Goal: Task Accomplishment & Management: Use online tool/utility

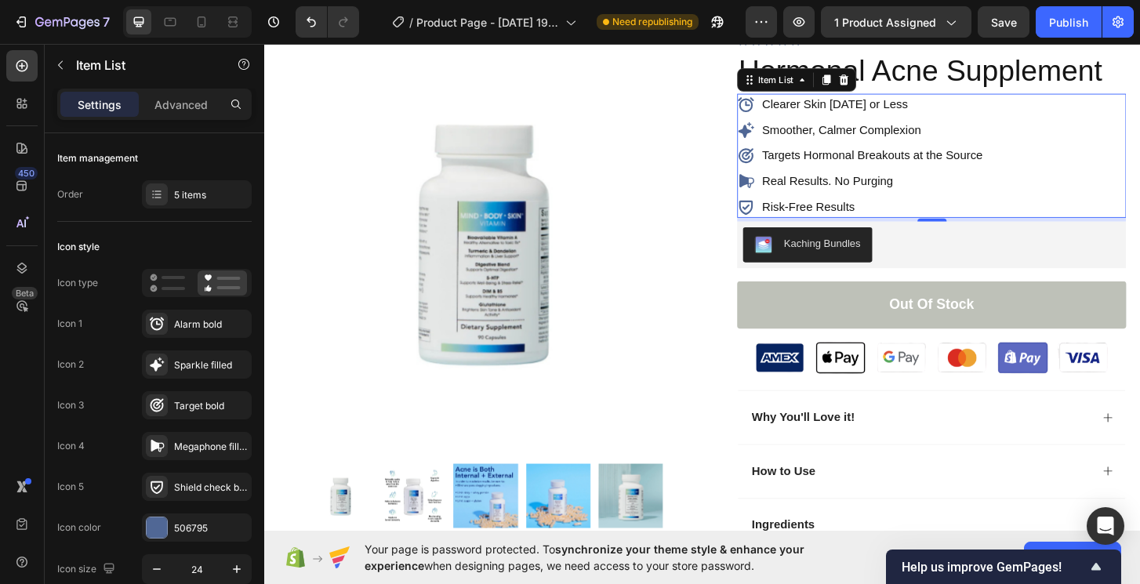
scroll to position [960, 0]
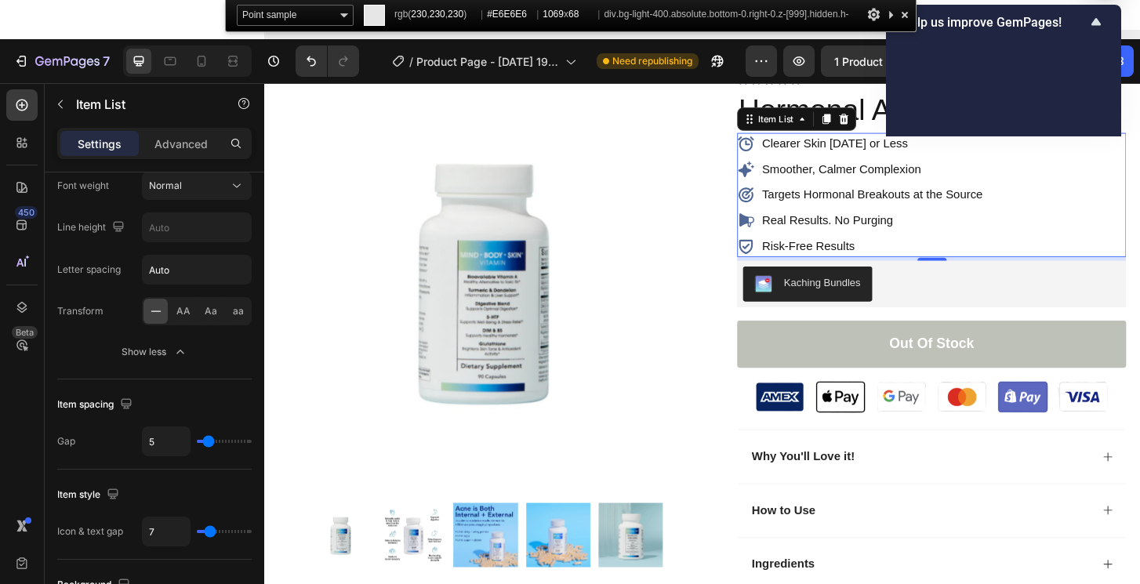
click at [899, 13] on div at bounding box center [905, 15] width 16 height 20
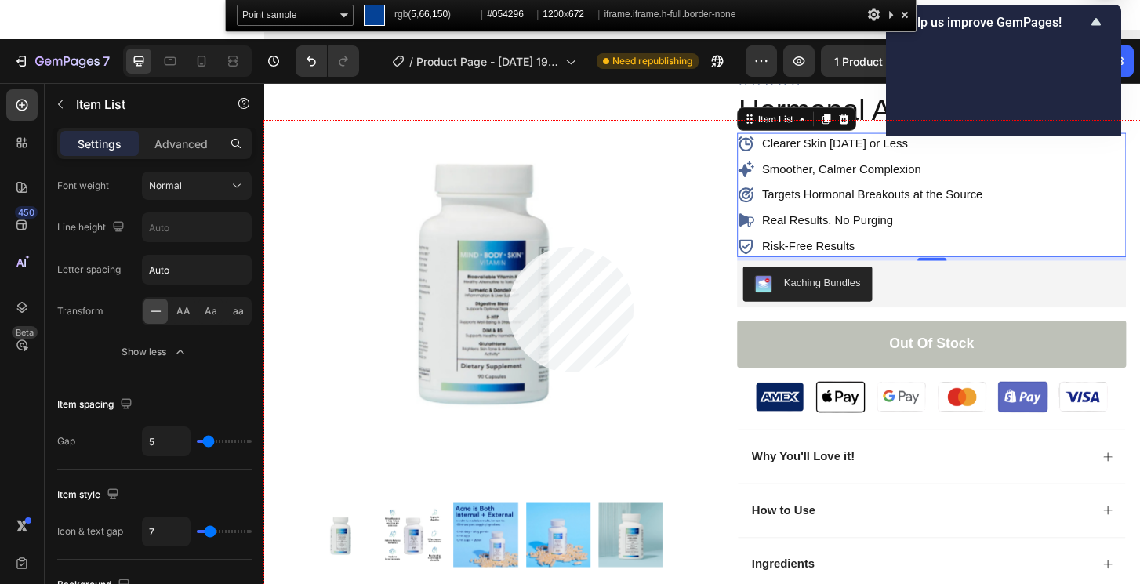
click at [508, 247] on div at bounding box center [734, 384] width 941 height 527
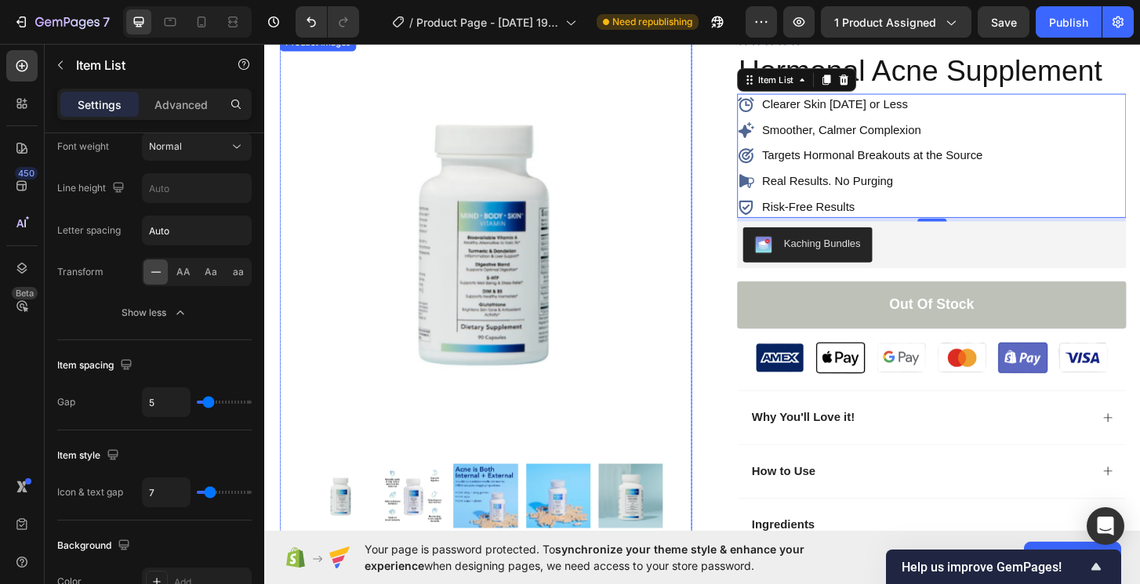
scroll to position [0, 0]
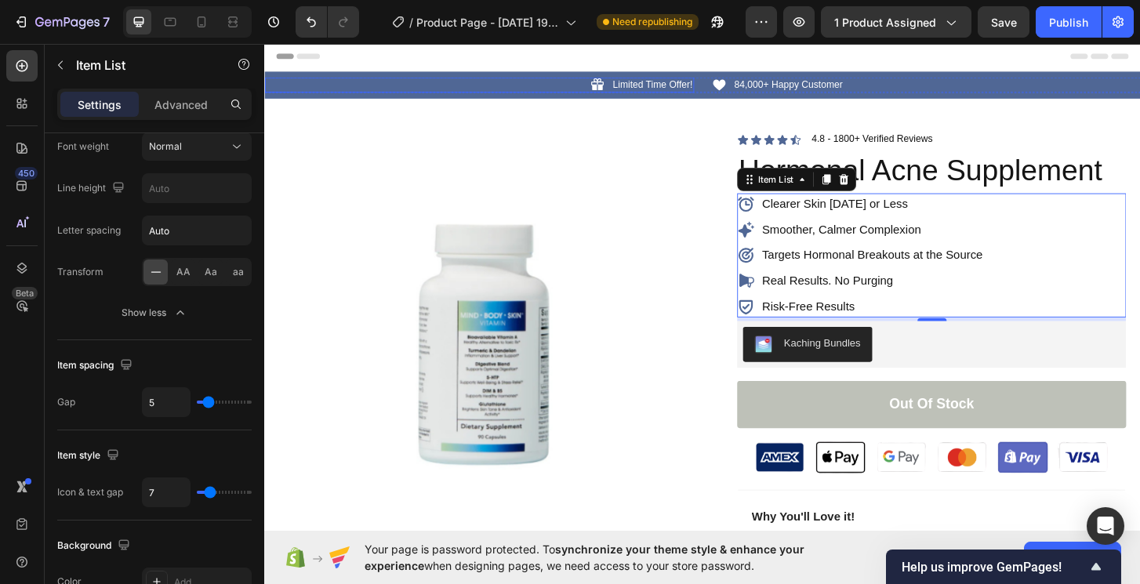
click at [496, 90] on div "Icon Limited Time Offer! Text Block Row" at bounding box center [494, 88] width 461 height 16
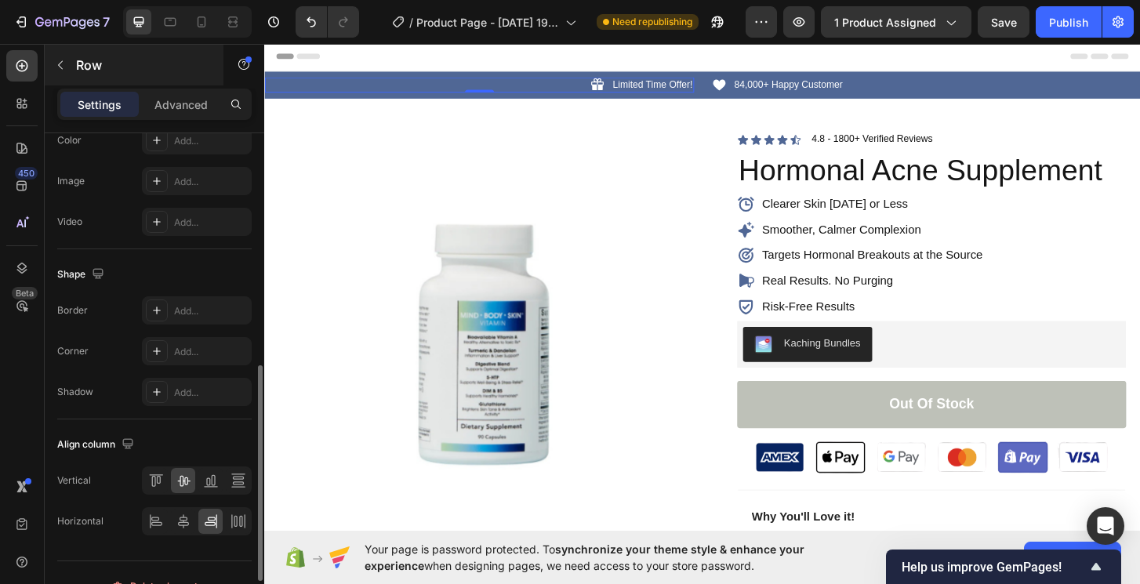
scroll to position [624, 0]
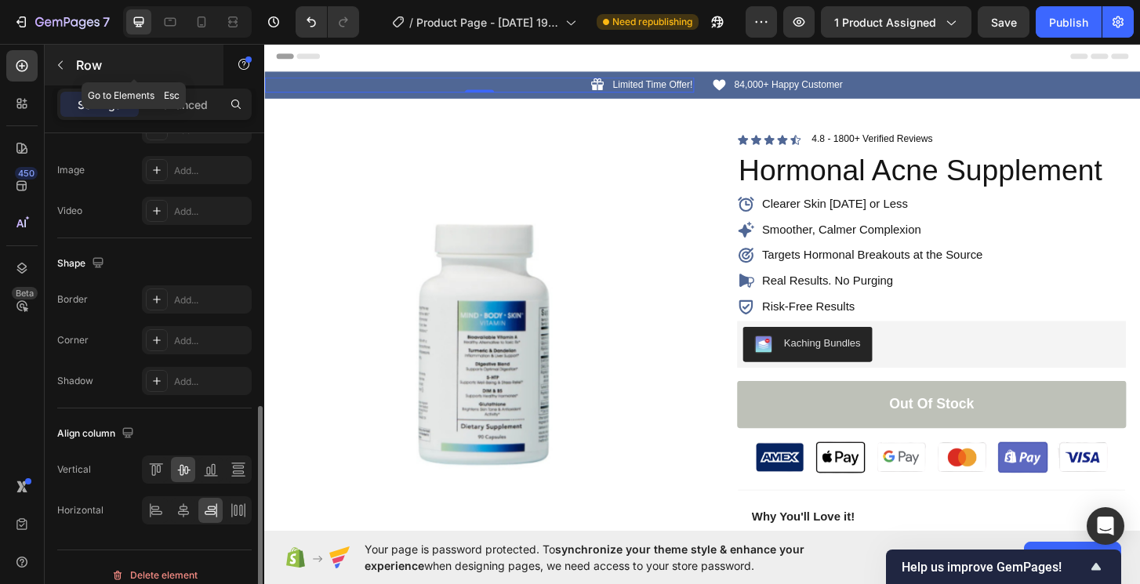
click at [62, 71] on button "button" at bounding box center [60, 65] width 25 height 25
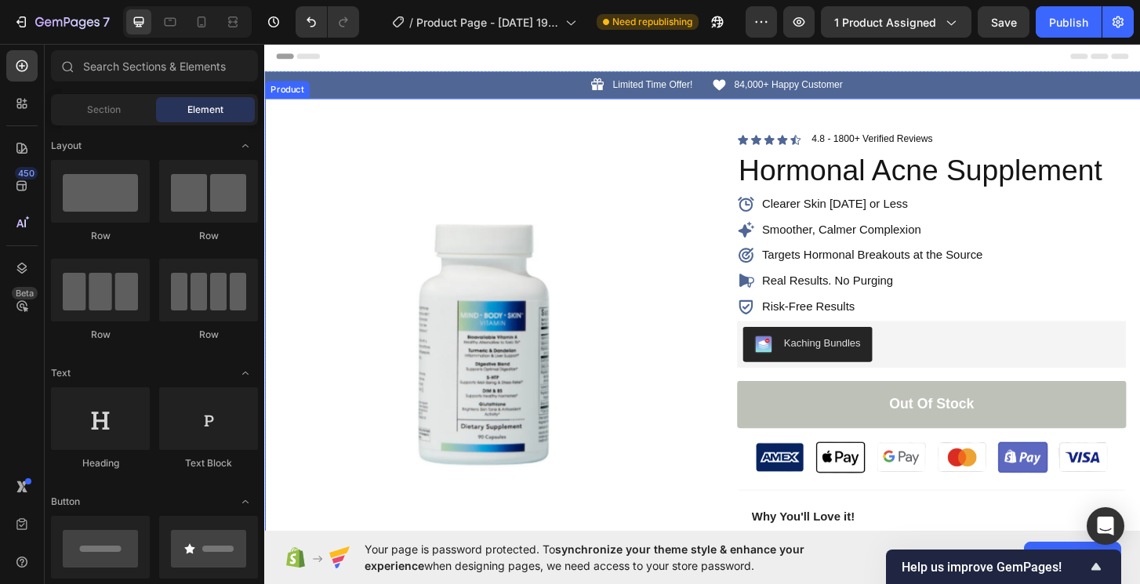
click at [308, 94] on div "Product" at bounding box center [288, 93] width 42 height 14
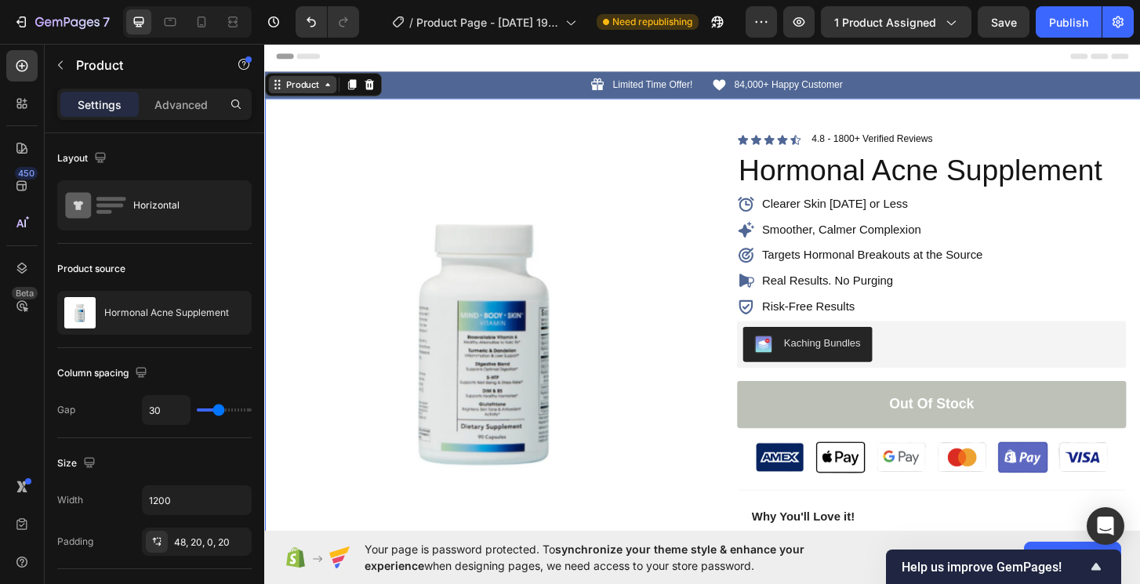
click at [326, 91] on icon at bounding box center [331, 88] width 13 height 13
click at [320, 86] on div "Product" at bounding box center [305, 88] width 42 height 14
click at [327, 93] on icon at bounding box center [331, 88] width 13 height 13
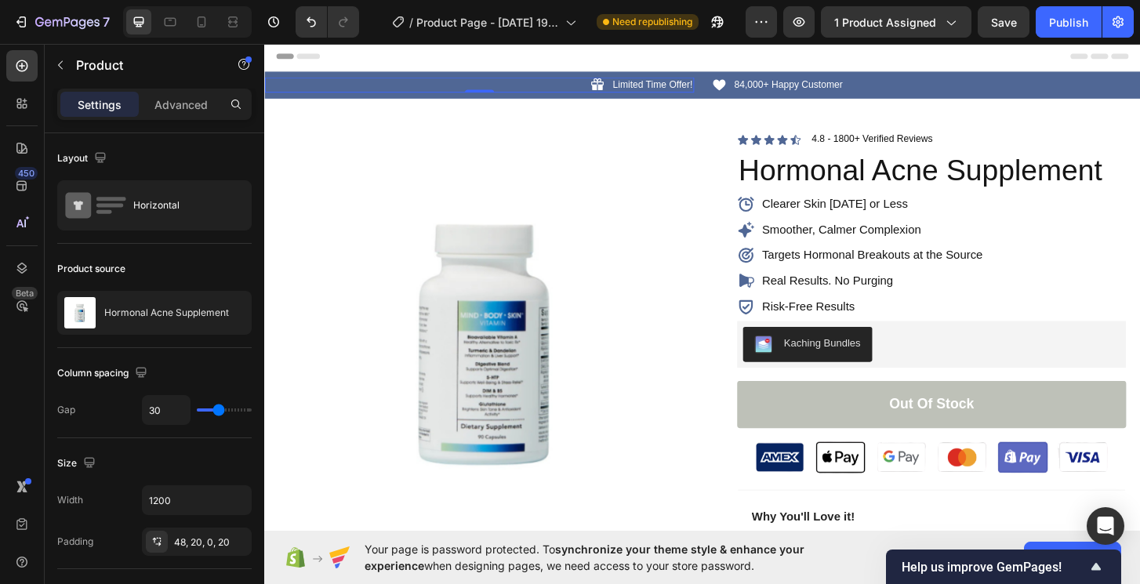
click at [419, 86] on div "Icon Limited Time Offer! Text Block Row 0" at bounding box center [494, 88] width 461 height 16
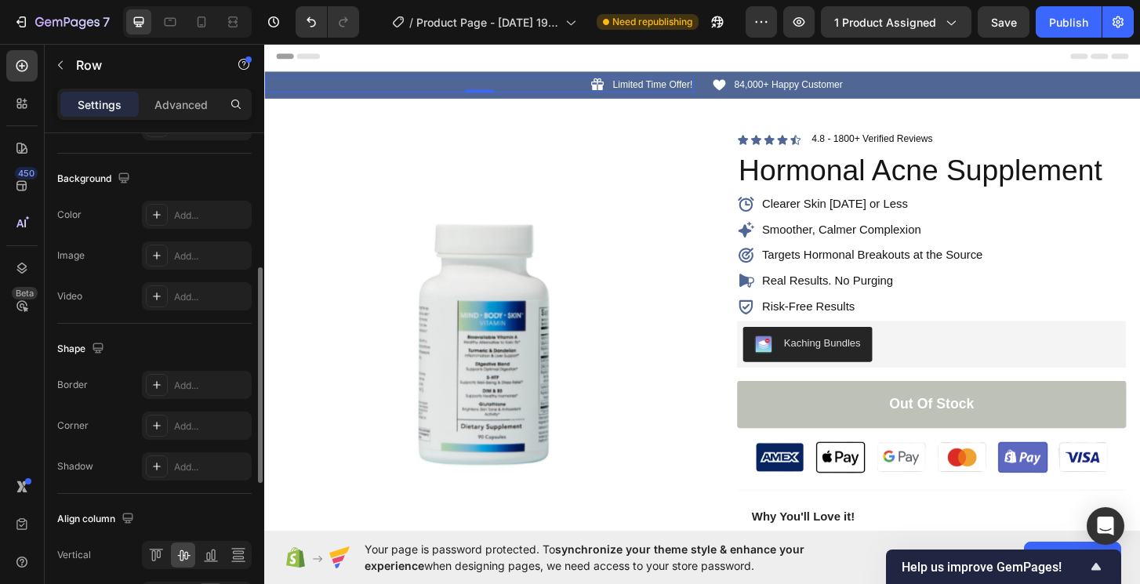
scroll to position [640, 0]
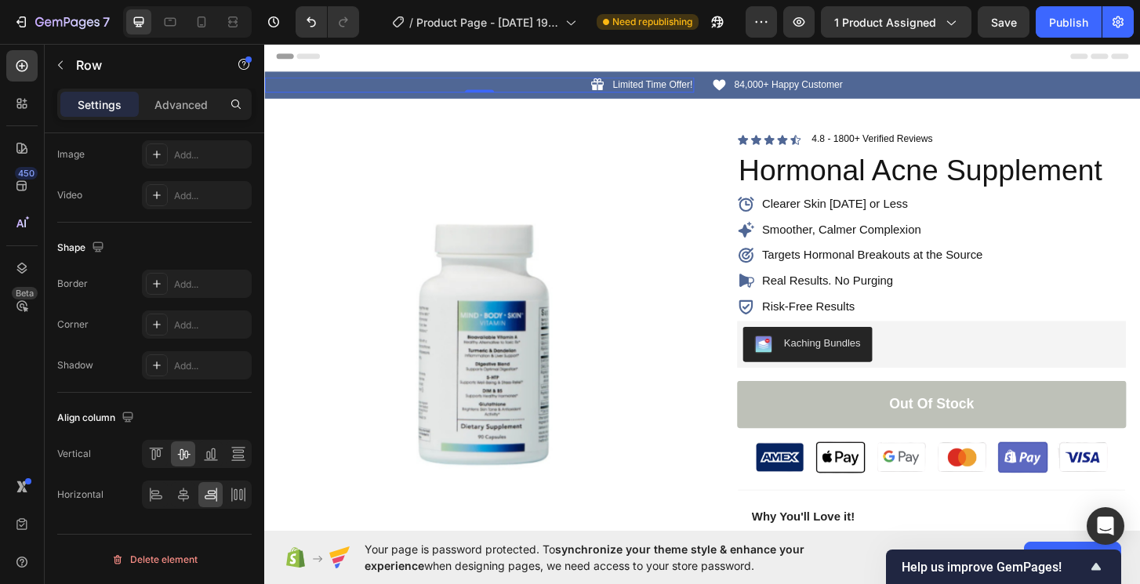
click at [544, 81] on div "Icon Limited Time Offer! Text Block Row 0" at bounding box center [494, 88] width 461 height 16
click at [544, 86] on div "Icon Limited Time Offer! Text Block Row 0" at bounding box center [494, 88] width 461 height 16
click at [297, 78] on div "Icon Limited Time Offer! Text Block Row 0 Icon 84,000+ Happy Customer Text Bloc…" at bounding box center [734, 88] width 941 height 29
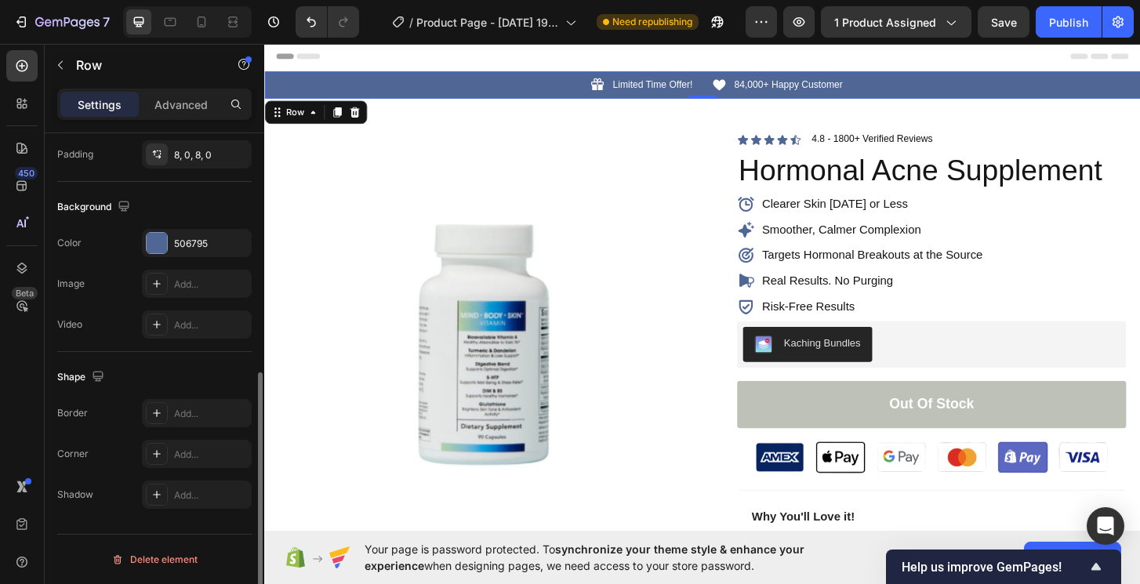
scroll to position [461, 0]
click at [203, 232] on div "506795" at bounding box center [197, 243] width 110 height 28
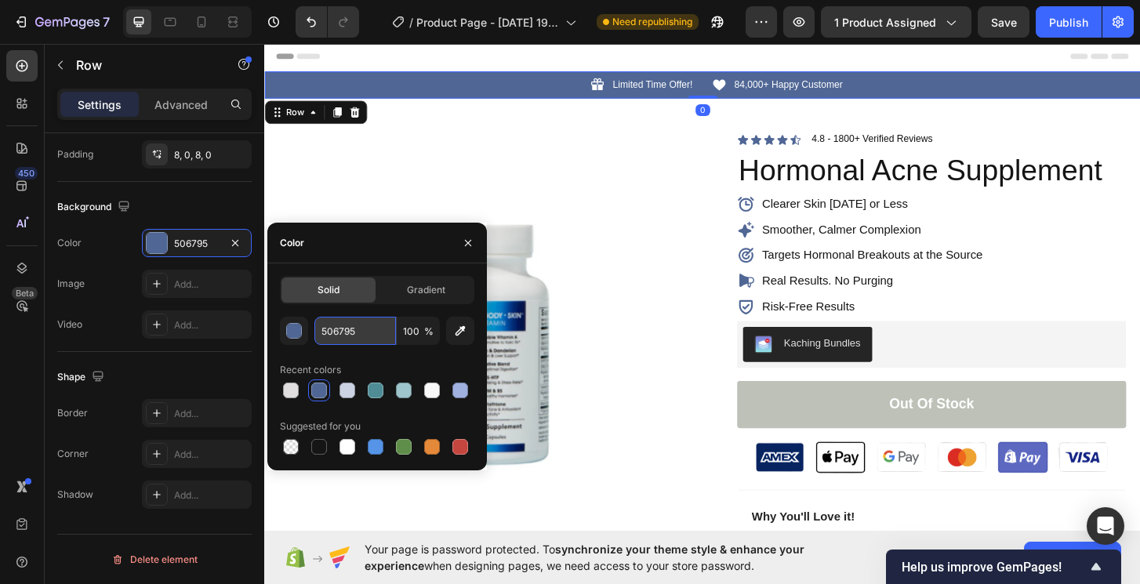
click at [365, 332] on input "506795" at bounding box center [355, 331] width 82 height 28
paste input "054296"
type input "054296"
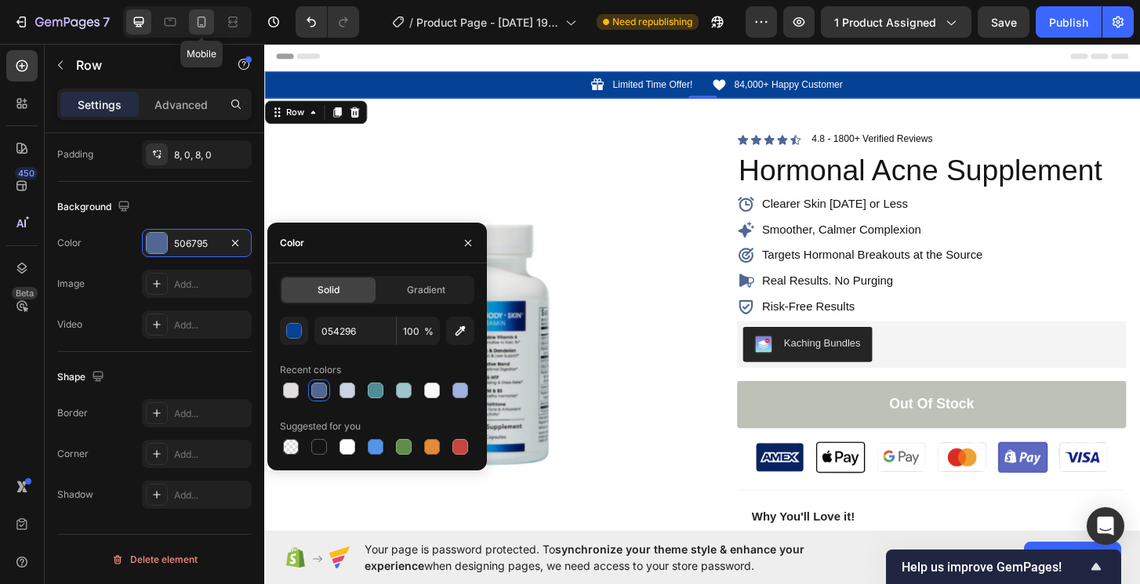
click at [206, 33] on div at bounding box center [201, 21] width 25 height 25
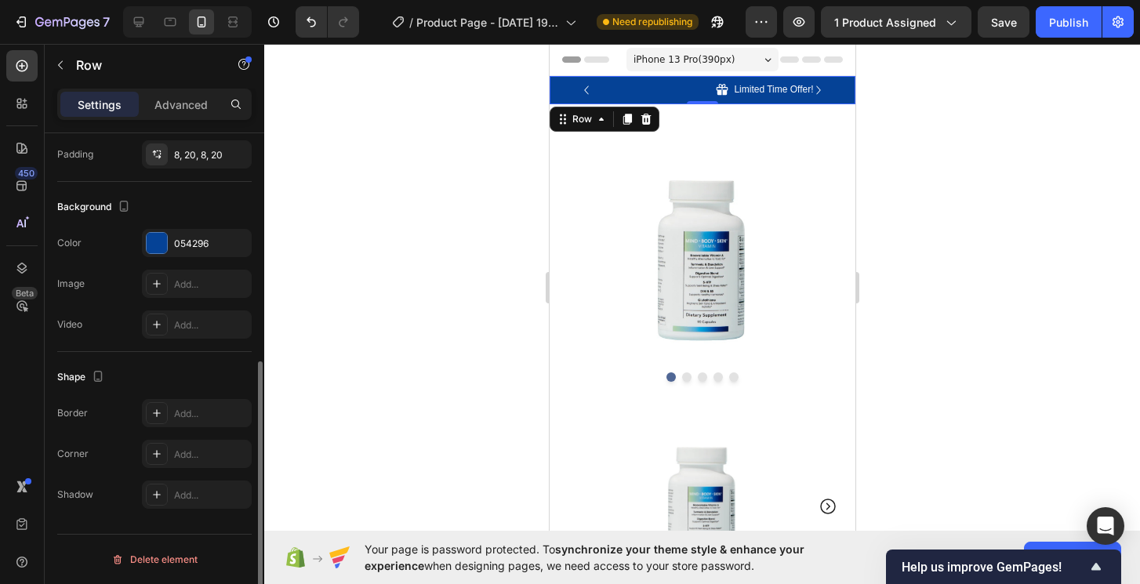
scroll to position [420, 0]
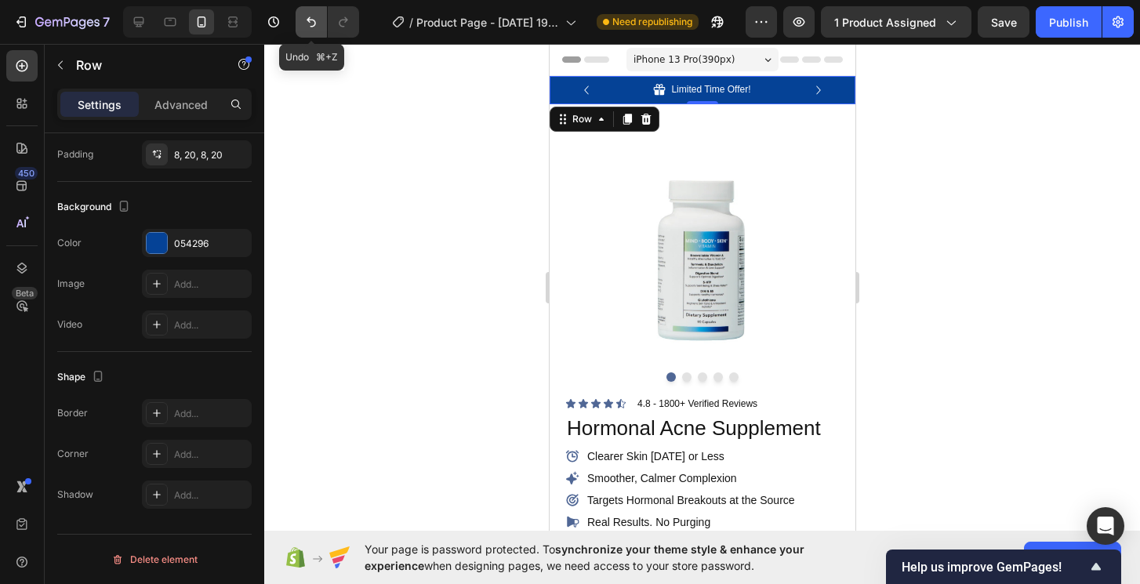
click at [306, 16] on icon "Undo/Redo" at bounding box center [311, 22] width 16 height 16
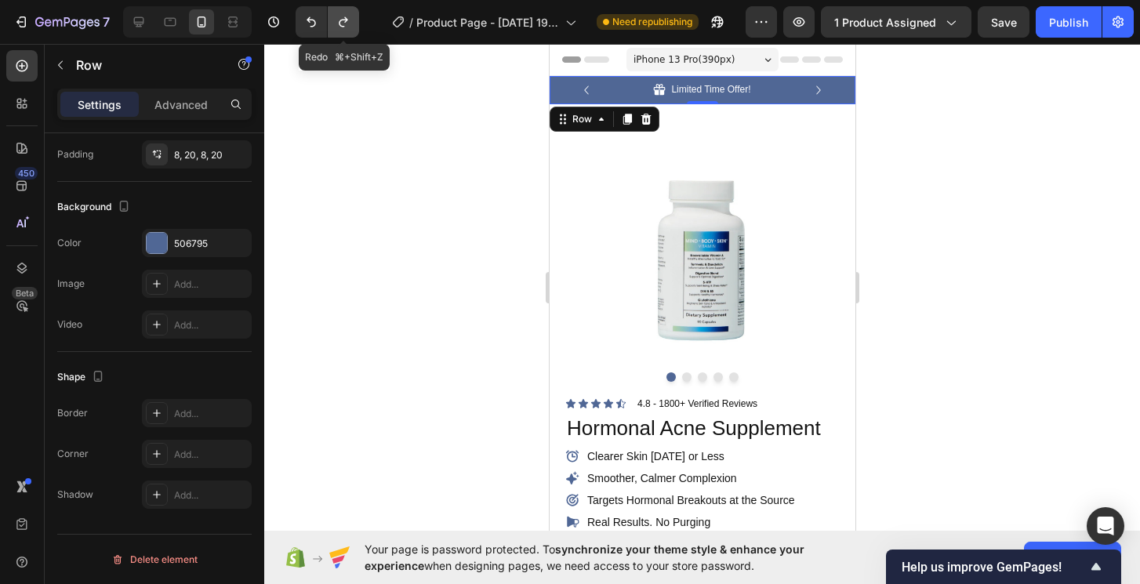
click at [340, 27] on icon "Undo/Redo" at bounding box center [343, 22] width 16 height 16
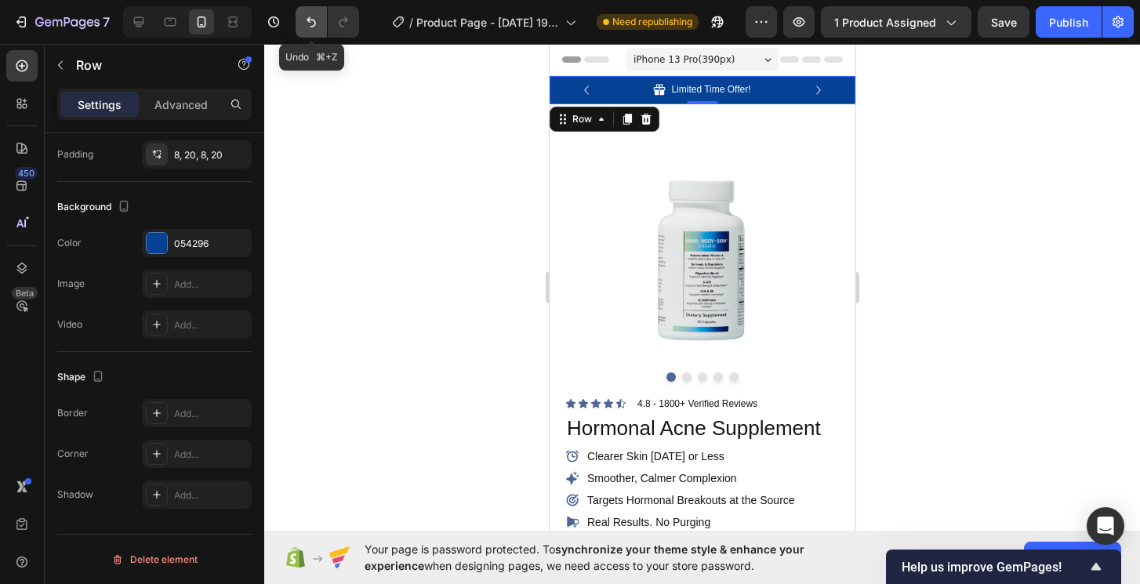
click at [306, 24] on icon "Undo/Redo" at bounding box center [311, 22] width 16 height 16
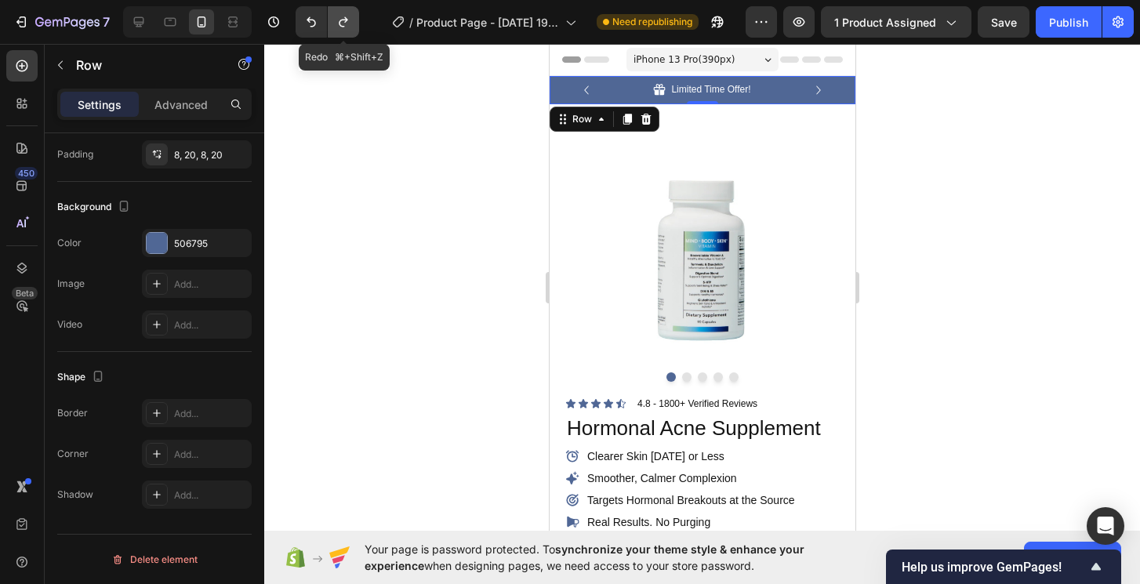
click at [333, 20] on button "Undo/Redo" at bounding box center [343, 21] width 31 height 31
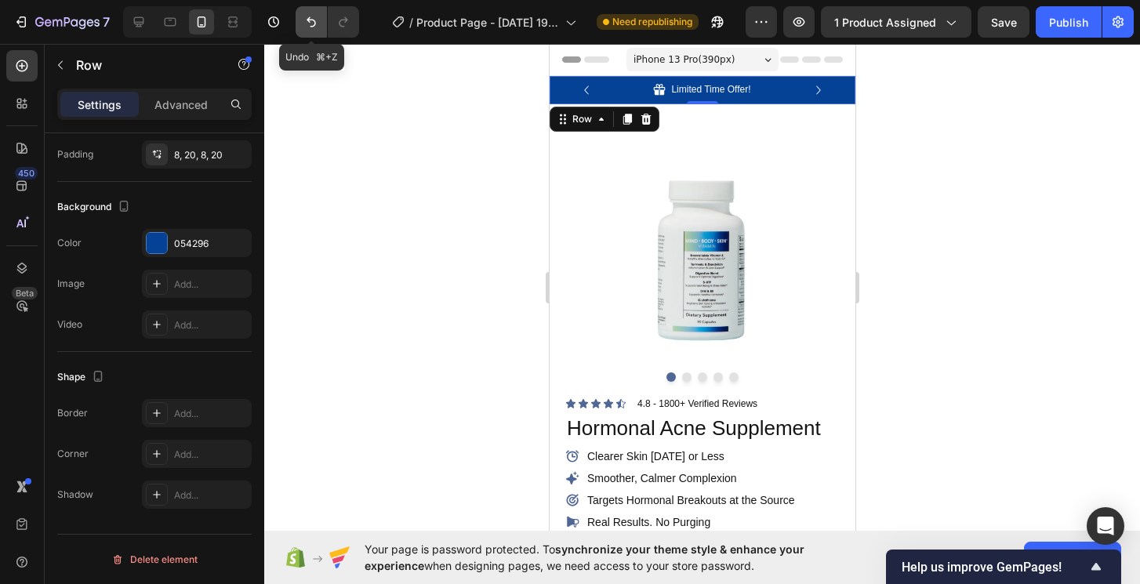
click at [307, 24] on icon "Undo/Redo" at bounding box center [311, 22] width 16 height 16
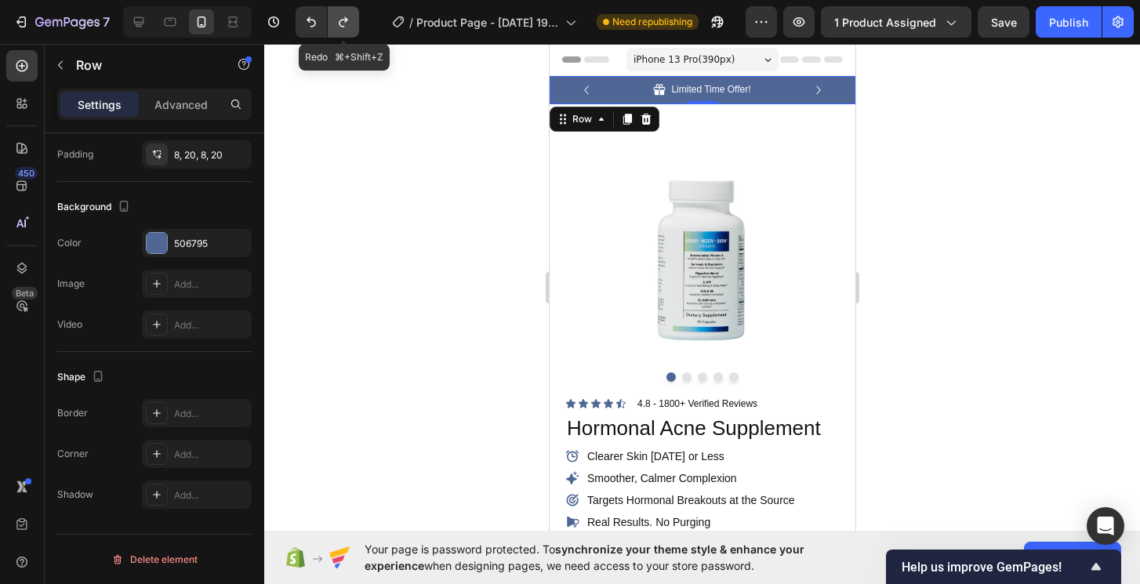
click at [333, 24] on button "Undo/Redo" at bounding box center [343, 21] width 31 height 31
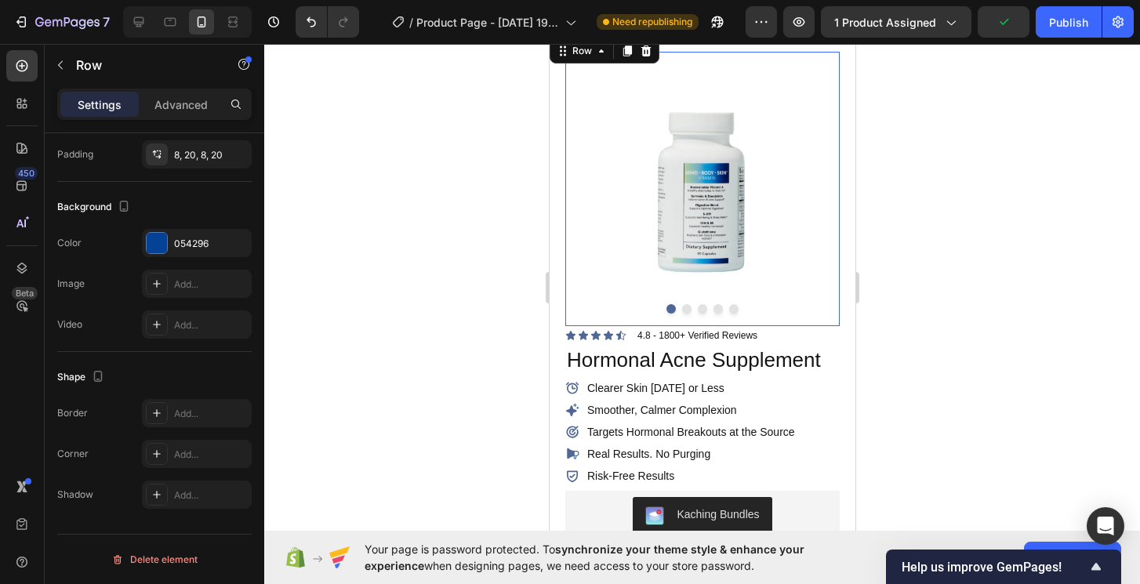
scroll to position [0, 0]
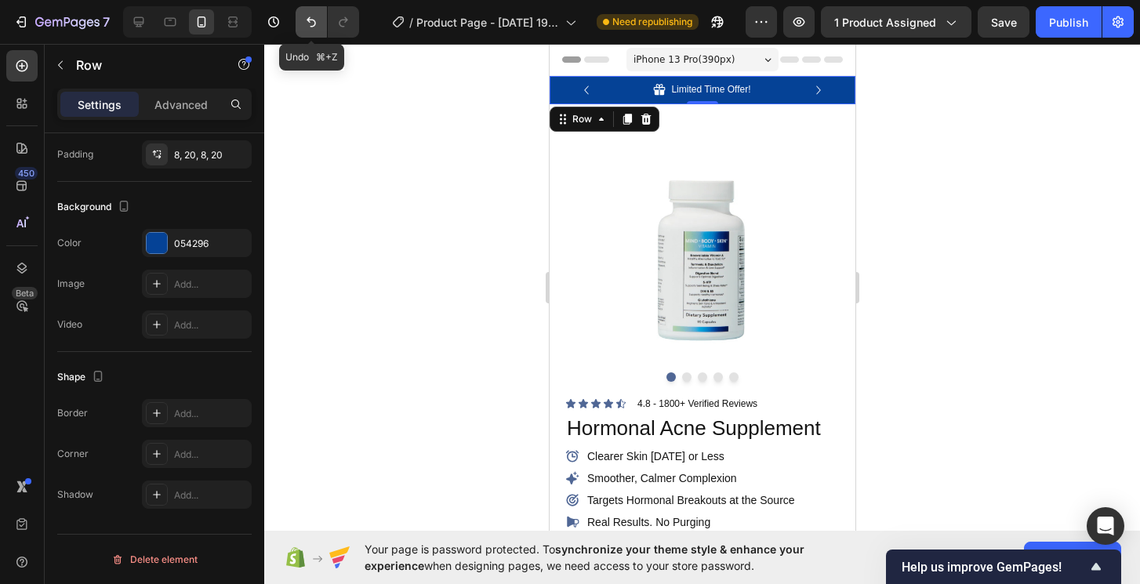
click at [305, 24] on icon "Undo/Redo" at bounding box center [311, 22] width 16 height 16
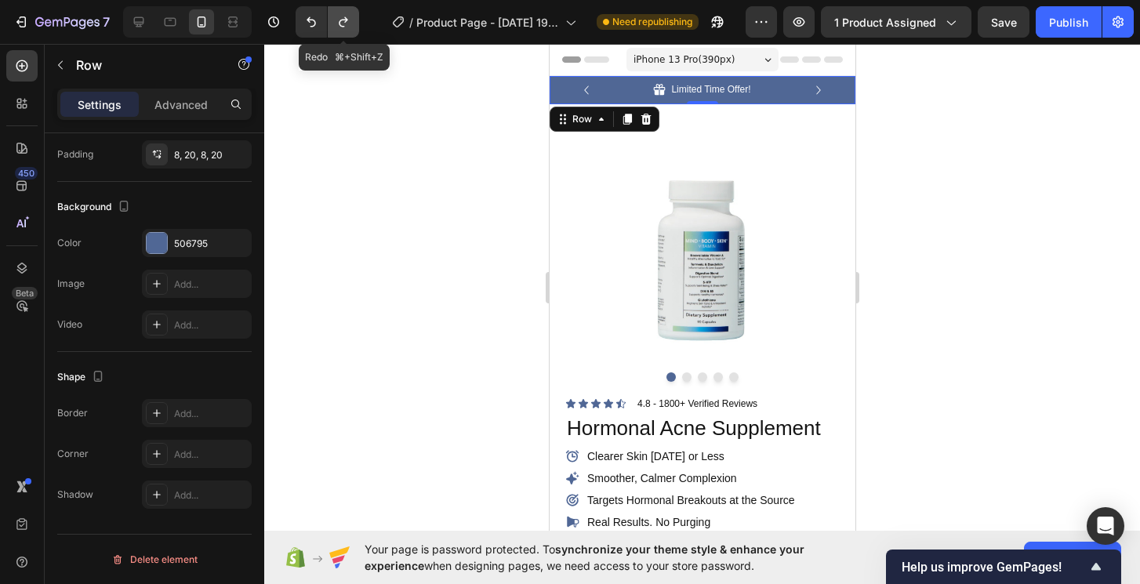
click at [349, 25] on icon "Undo/Redo" at bounding box center [343, 22] width 16 height 16
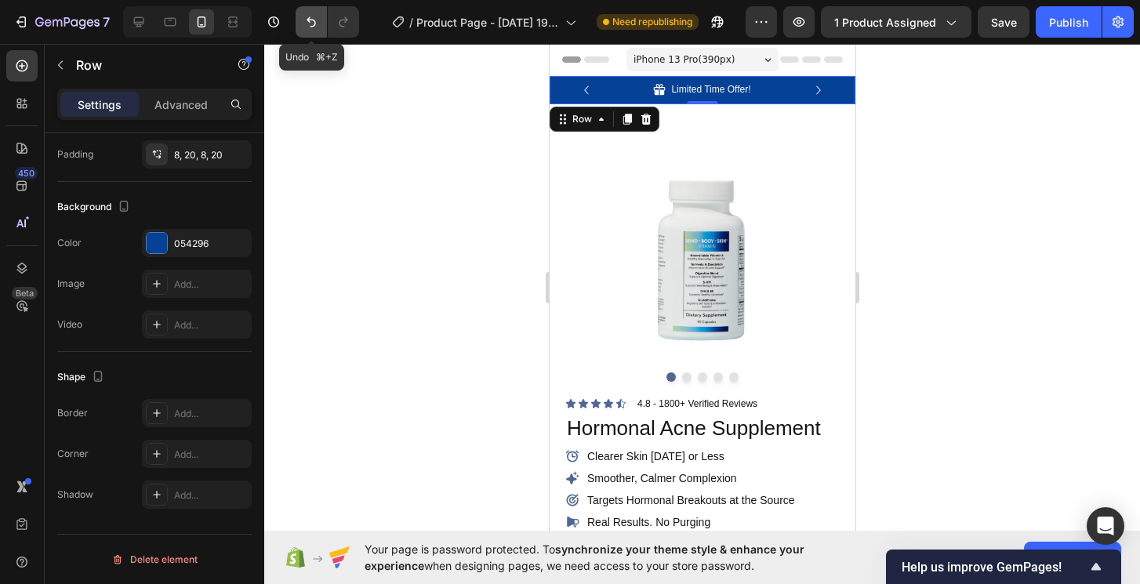
click at [315, 22] on icon "Undo/Redo" at bounding box center [310, 22] width 9 height 10
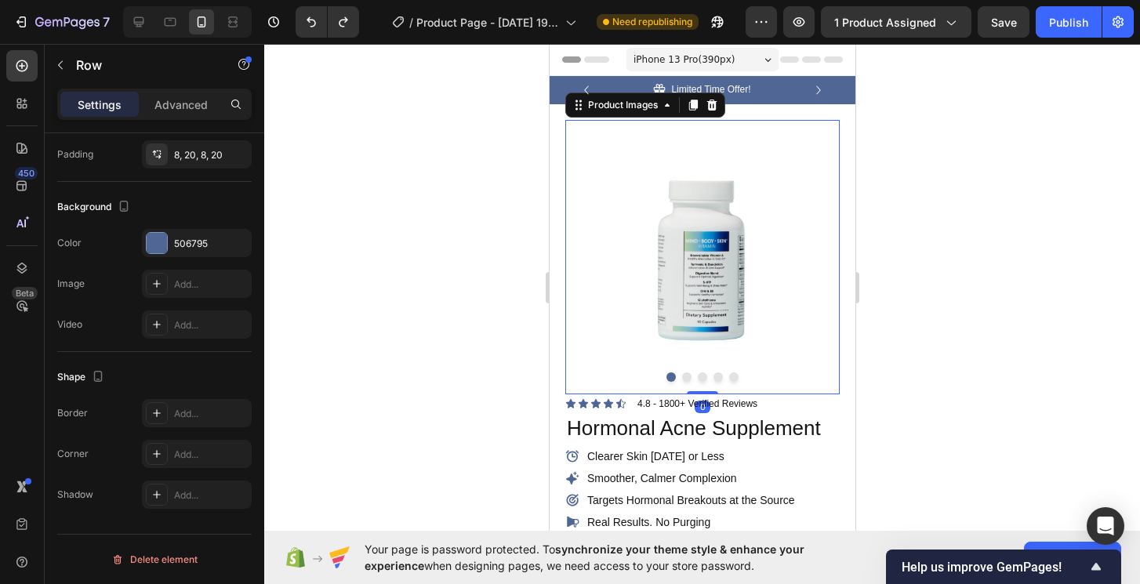
click at [683, 372] on button "Dot" at bounding box center [685, 376] width 9 height 9
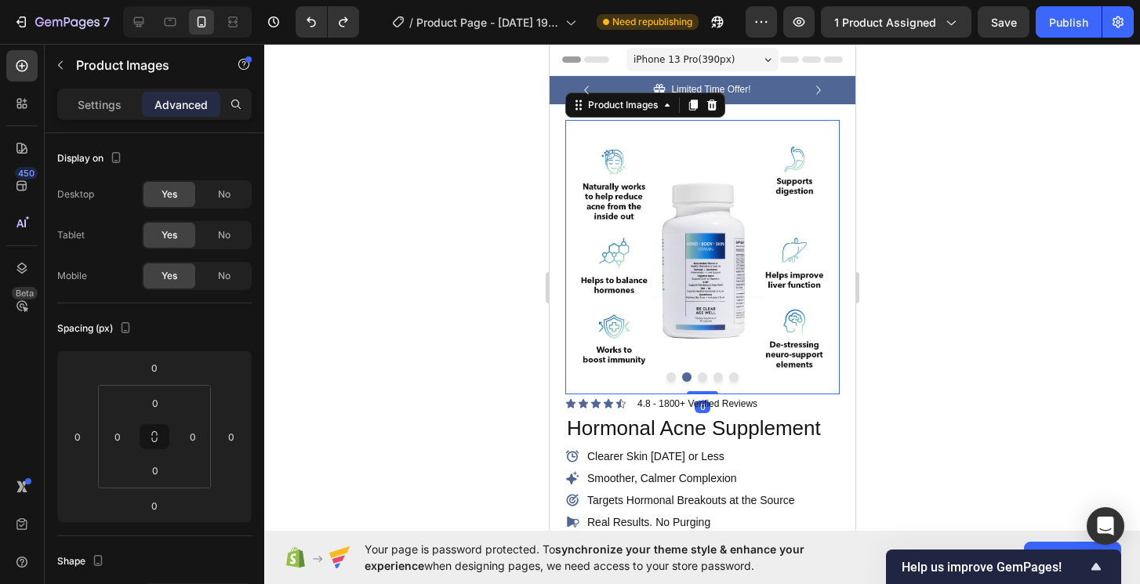
click at [702, 376] on button "Dot" at bounding box center [701, 376] width 9 height 9
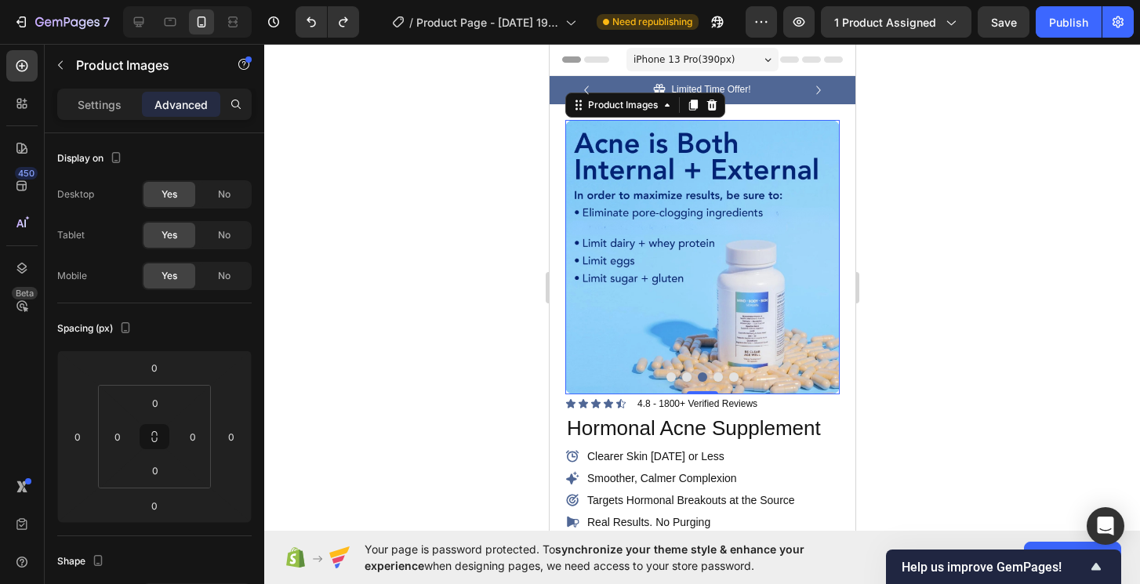
click at [720, 375] on button "Dot" at bounding box center [716, 376] width 9 height 9
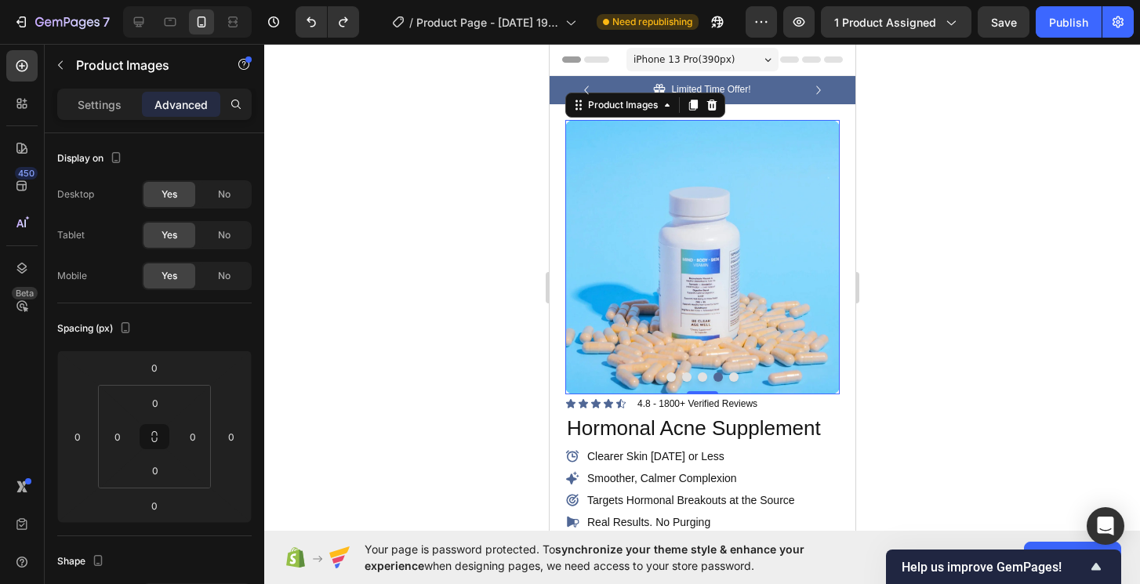
click at [737, 376] on button "Dot" at bounding box center [732, 376] width 9 height 9
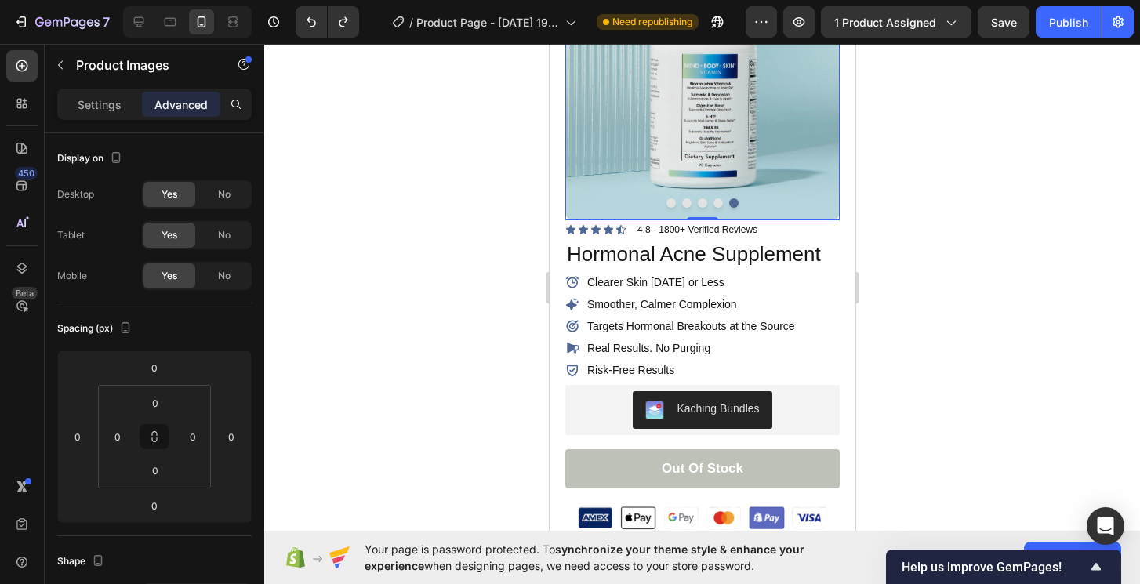
scroll to position [175, 0]
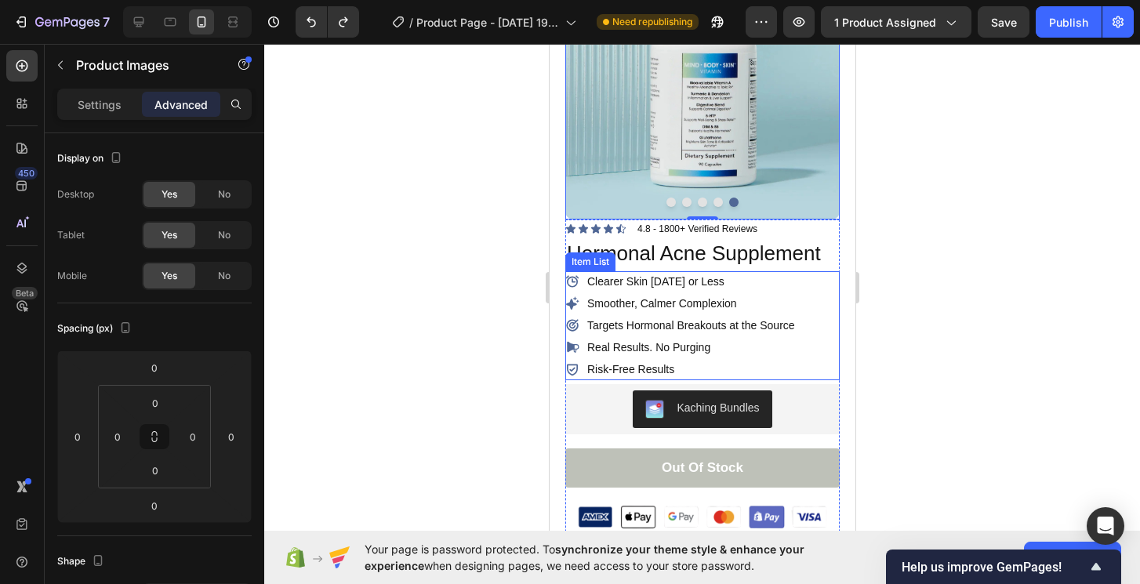
click at [683, 351] on p "Real Results. No Purging" at bounding box center [690, 347] width 208 height 16
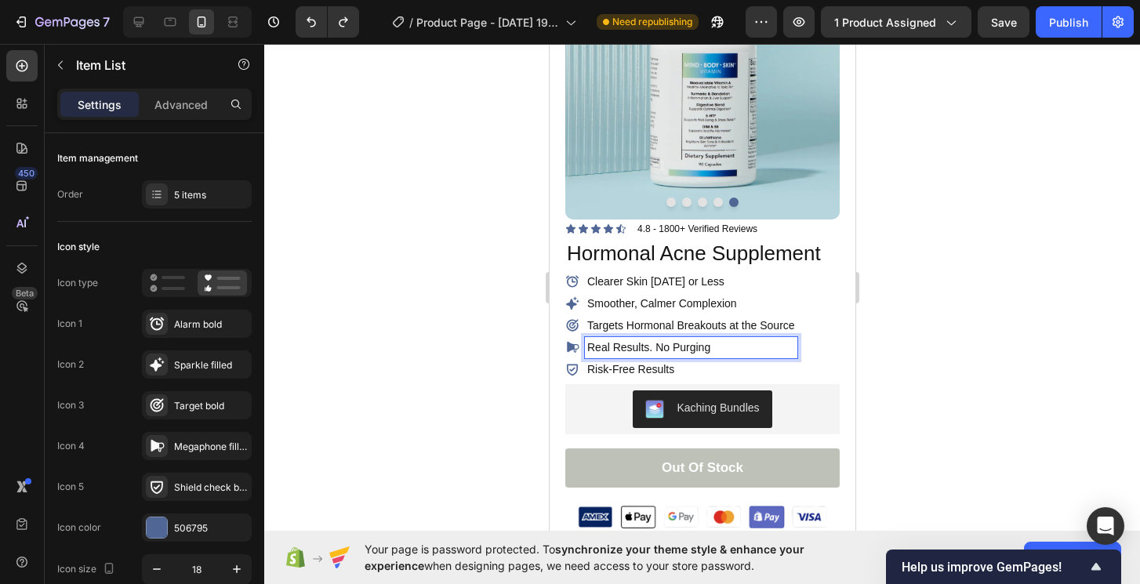
click at [666, 348] on p "Real Results. No Purging" at bounding box center [690, 347] width 208 height 16
click at [662, 350] on p "Real Results. No Purging" at bounding box center [690, 347] width 208 height 16
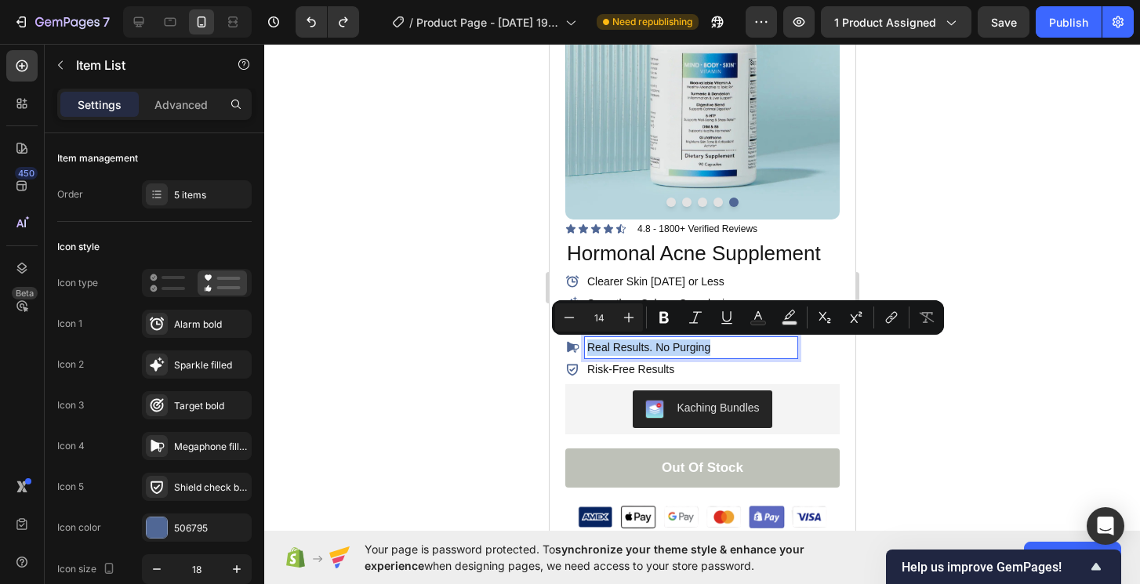
drag, startPoint x: 662, startPoint y: 350, endPoint x: 692, endPoint y: 348, distance: 30.6
click at [692, 348] on p "Real Results. No Purging" at bounding box center [690, 347] width 208 height 16
click at [646, 348] on p "Real Results. No Purging" at bounding box center [690, 347] width 208 height 16
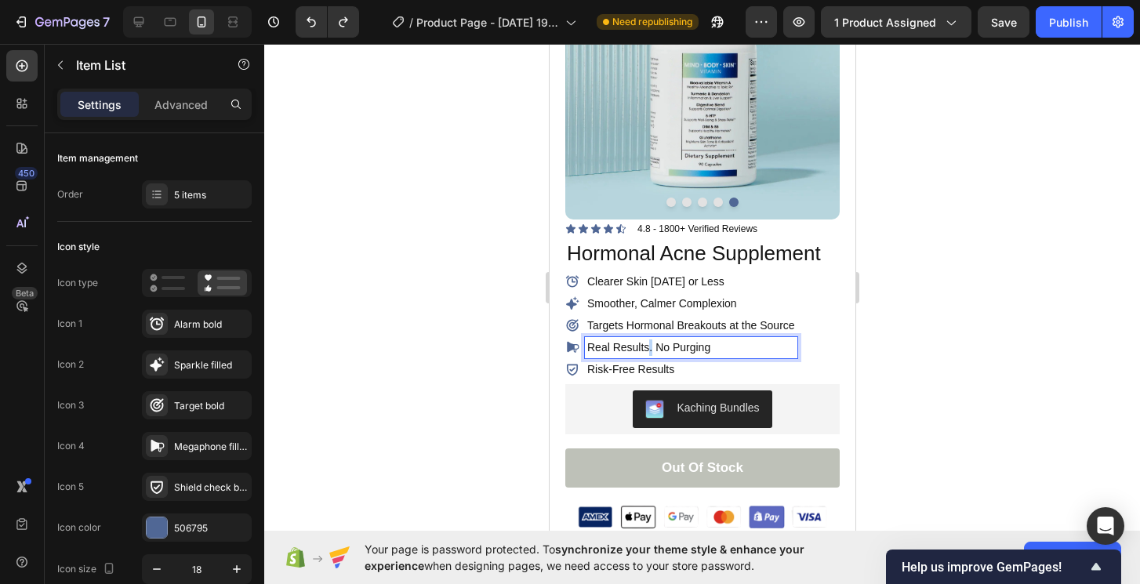
click at [646, 348] on p "Real Results. No Purging" at bounding box center [690, 347] width 208 height 16
click at [655, 348] on p "Real Results. No Purging" at bounding box center [690, 347] width 208 height 16
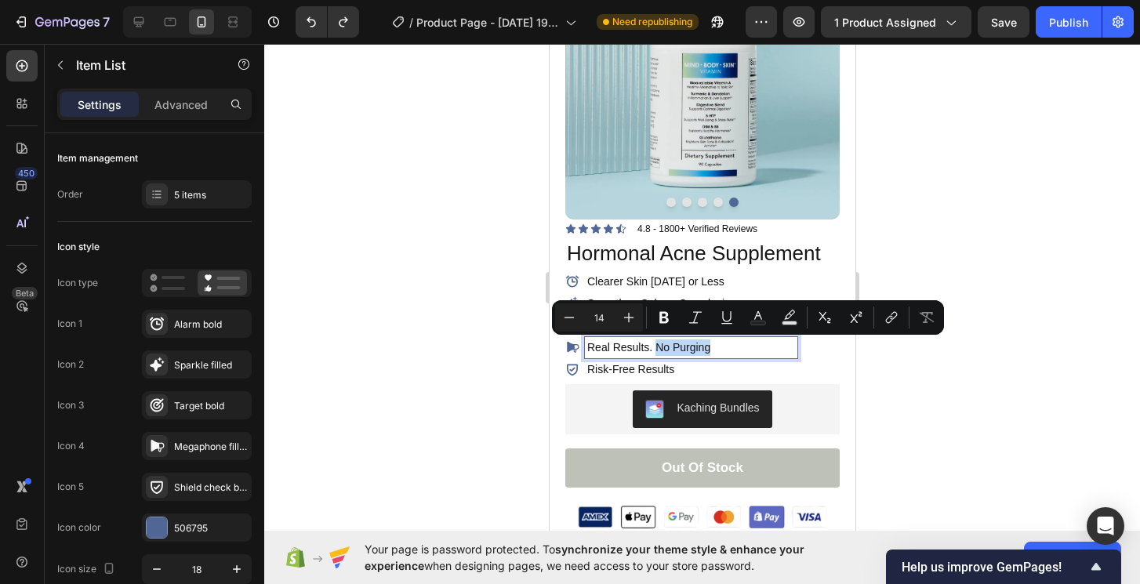
drag, startPoint x: 655, startPoint y: 348, endPoint x: 702, endPoint y: 346, distance: 47.1
click at [702, 346] on p "Real Results. No Purging" at bounding box center [690, 347] width 208 height 16
drag, startPoint x: 702, startPoint y: 346, endPoint x: 578, endPoint y: 345, distance: 123.8
click at [578, 345] on div "Real Results. No Purging" at bounding box center [680, 347] width 232 height 21
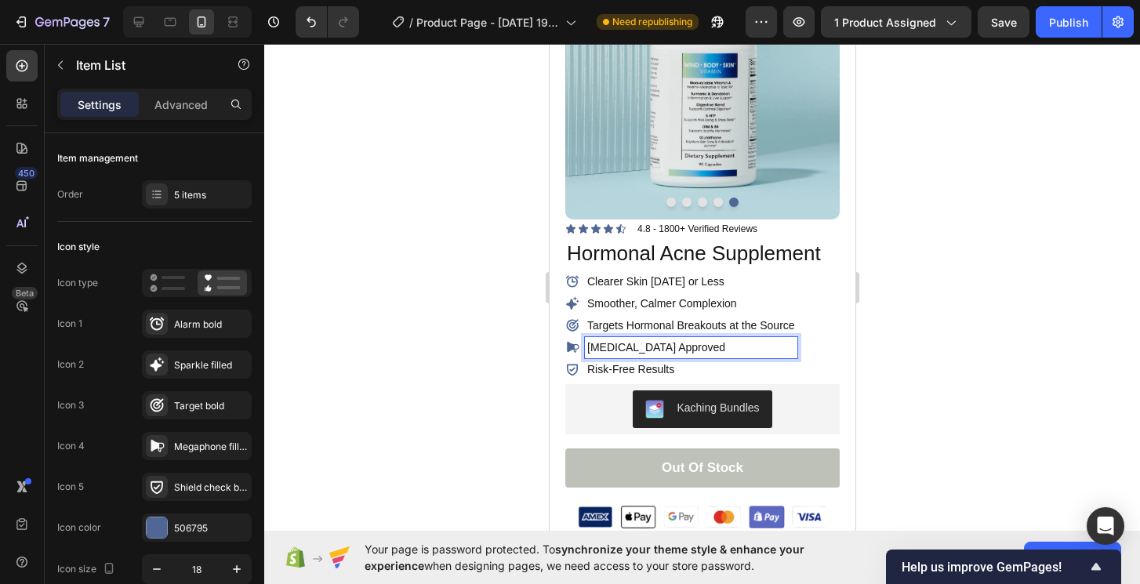
click at [571, 350] on icon at bounding box center [572, 347] width 12 height 11
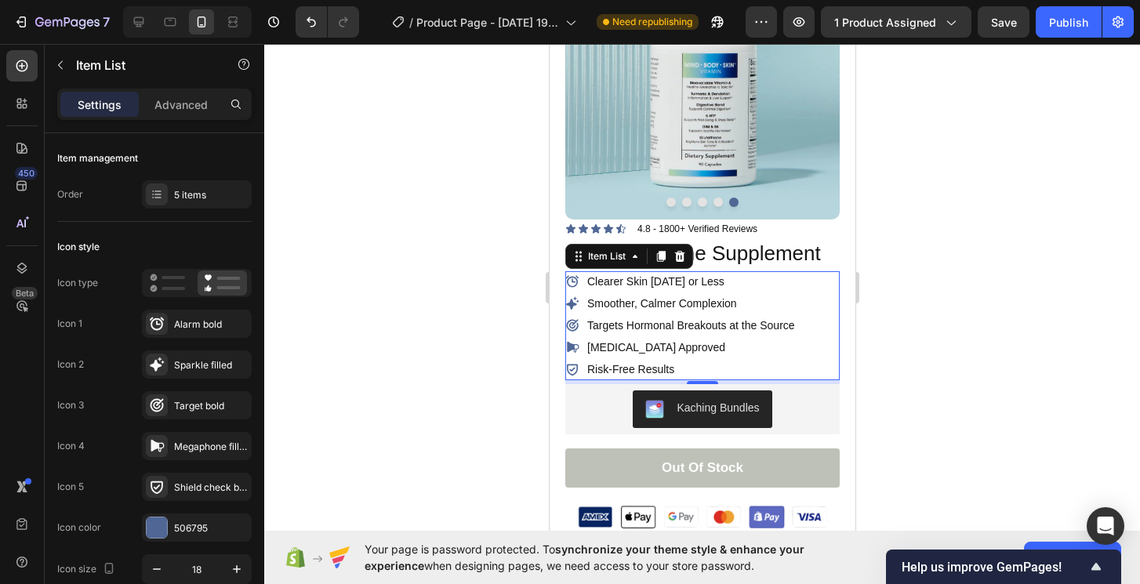
click at [571, 350] on icon at bounding box center [572, 347] width 12 height 11
click at [187, 457] on div "Megaphone filled" at bounding box center [197, 446] width 110 height 28
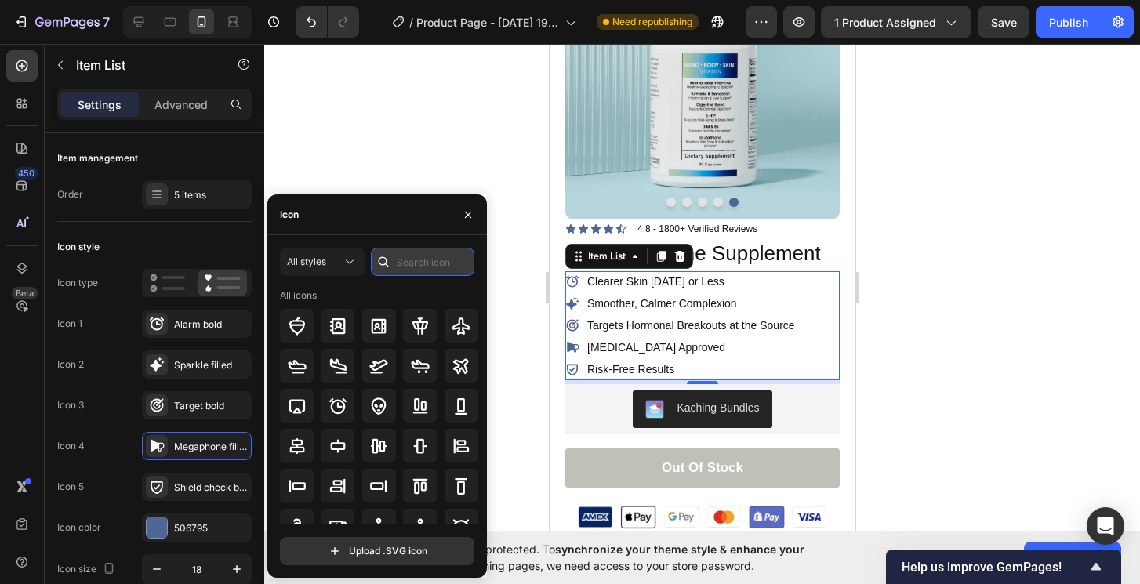
click at [412, 275] on input "text" at bounding box center [422, 262] width 103 height 28
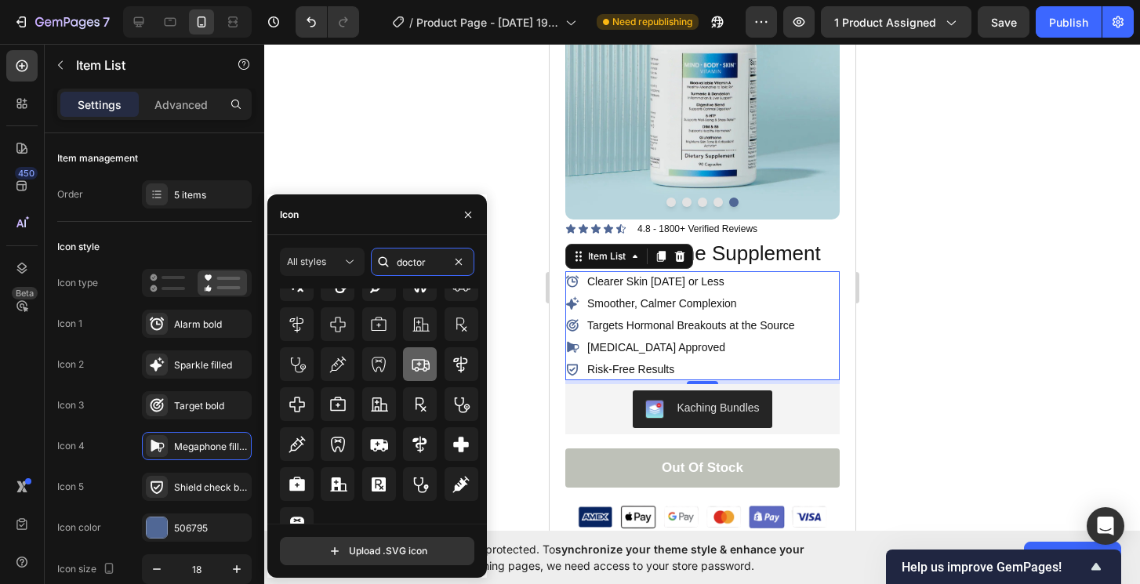
scroll to position [99, 0]
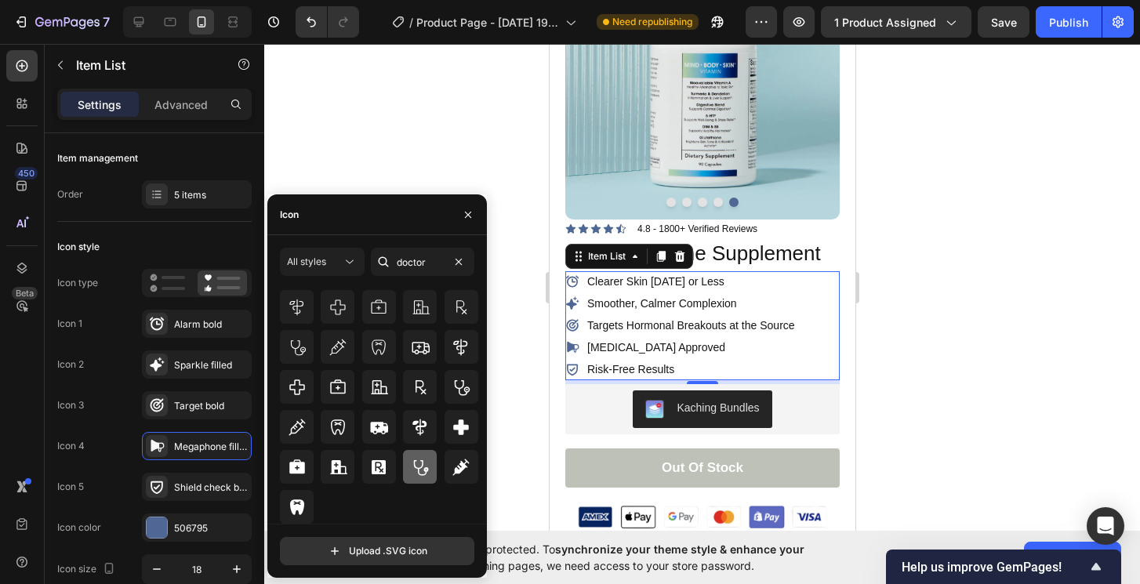
click at [414, 471] on icon at bounding box center [420, 467] width 19 height 19
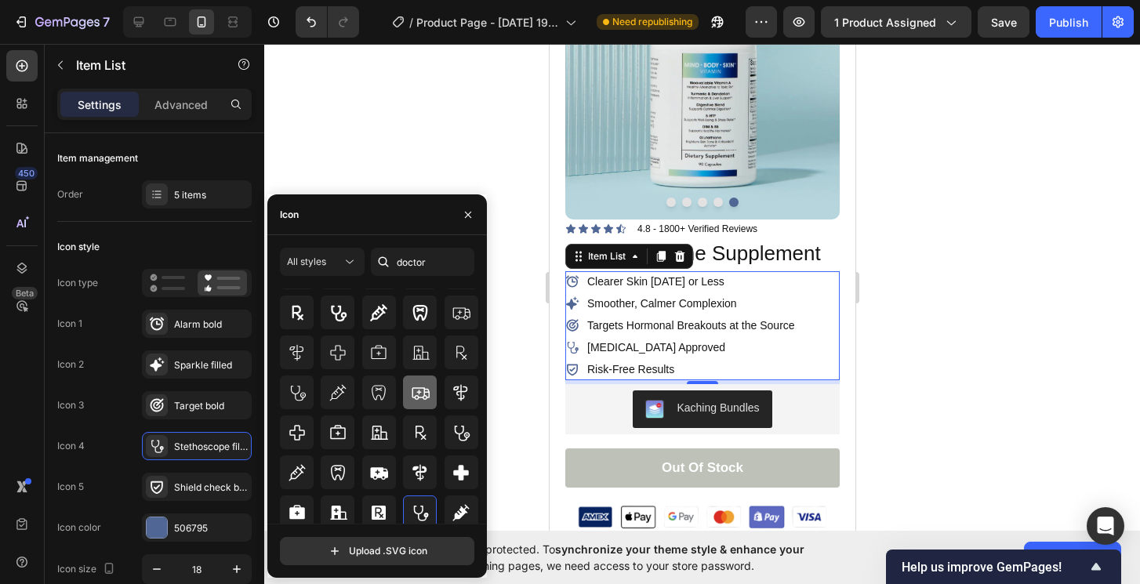
scroll to position [54, 0]
click at [455, 465] on icon at bounding box center [461, 472] width 16 height 16
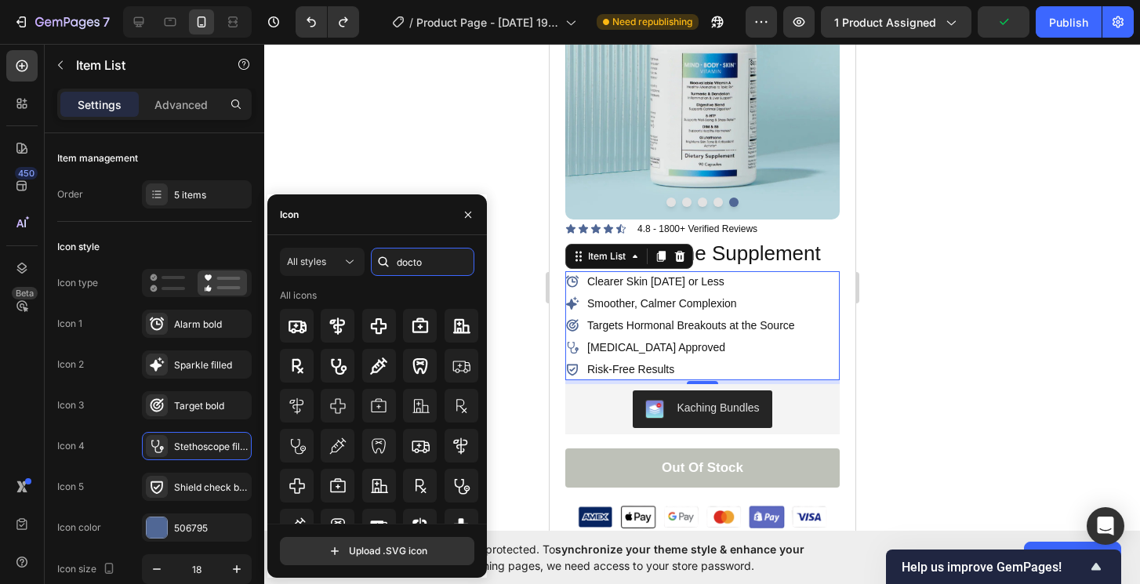
type input "d"
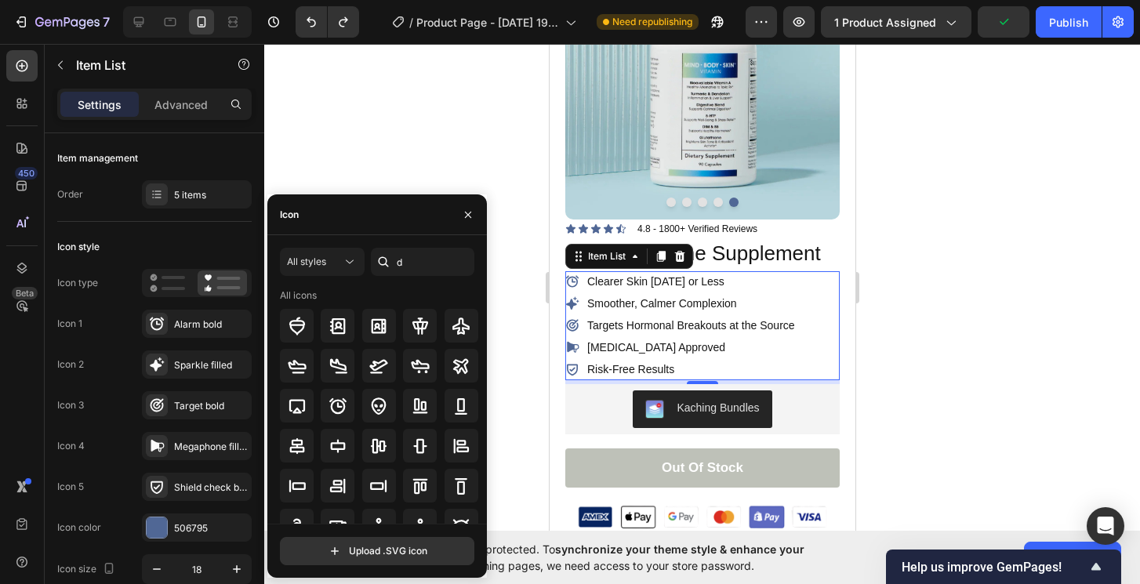
click at [532, 364] on div at bounding box center [702, 314] width 876 height 540
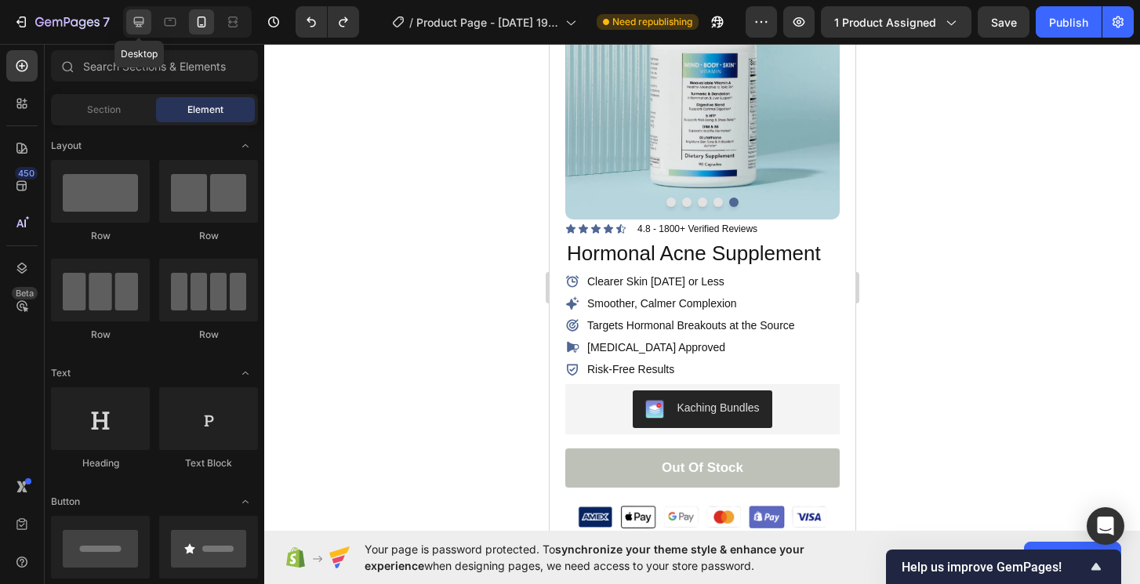
click at [140, 21] on icon at bounding box center [139, 22] width 10 height 10
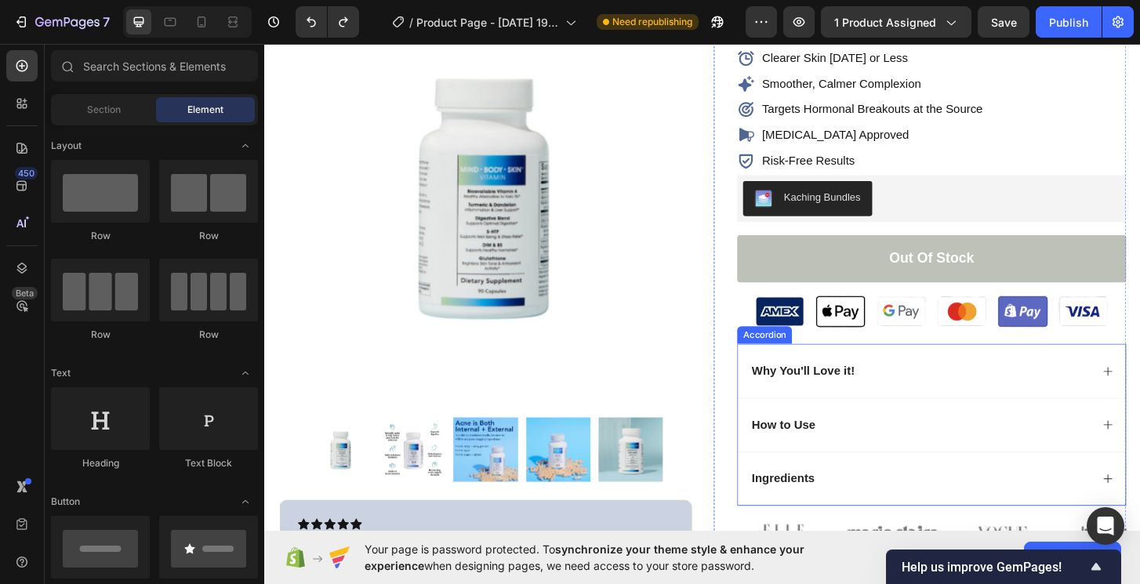
scroll to position [197, 0]
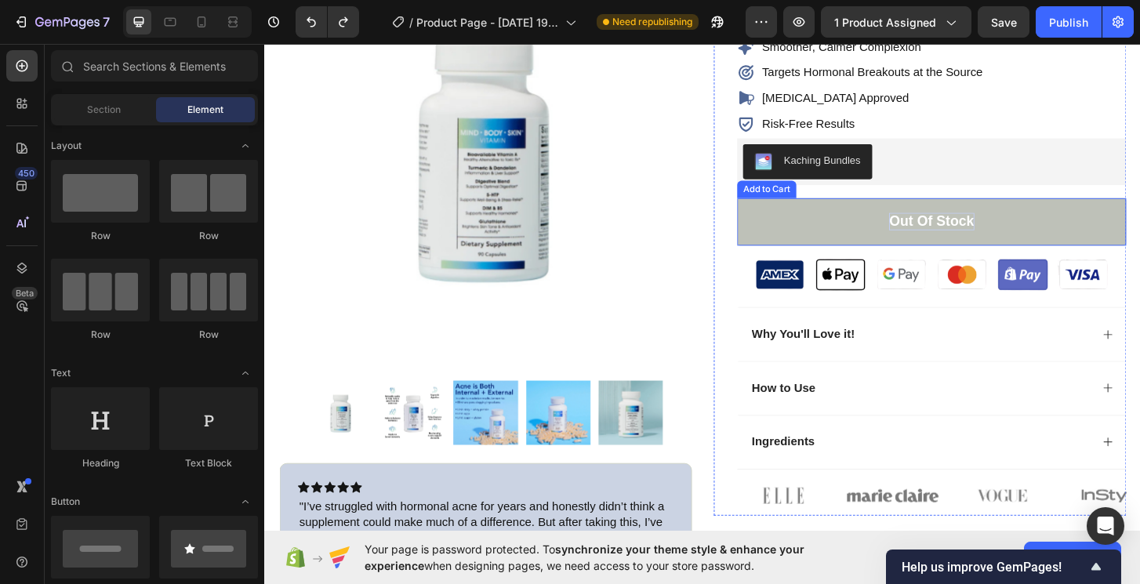
click at [963, 231] on div "Out of stock" at bounding box center [979, 235] width 91 height 20
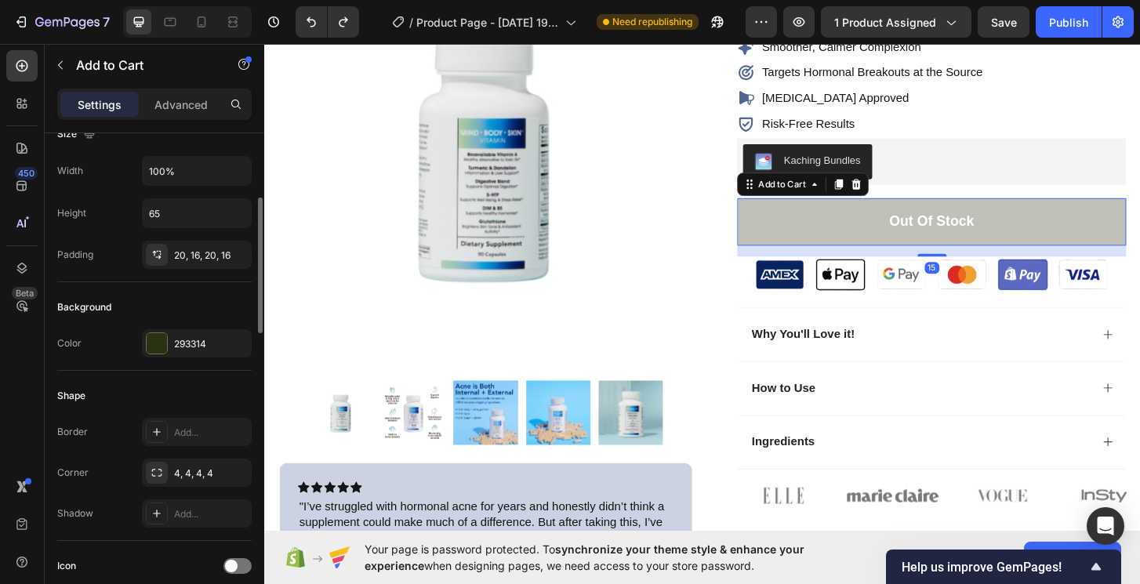
scroll to position [245, 0]
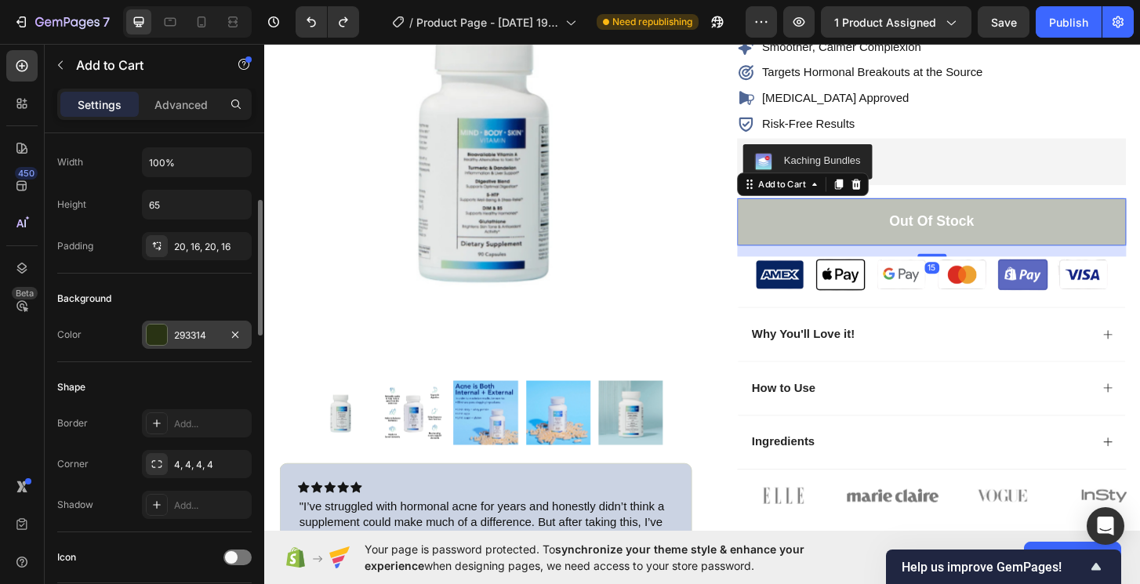
click at [176, 331] on div "293314" at bounding box center [196, 335] width 45 height 14
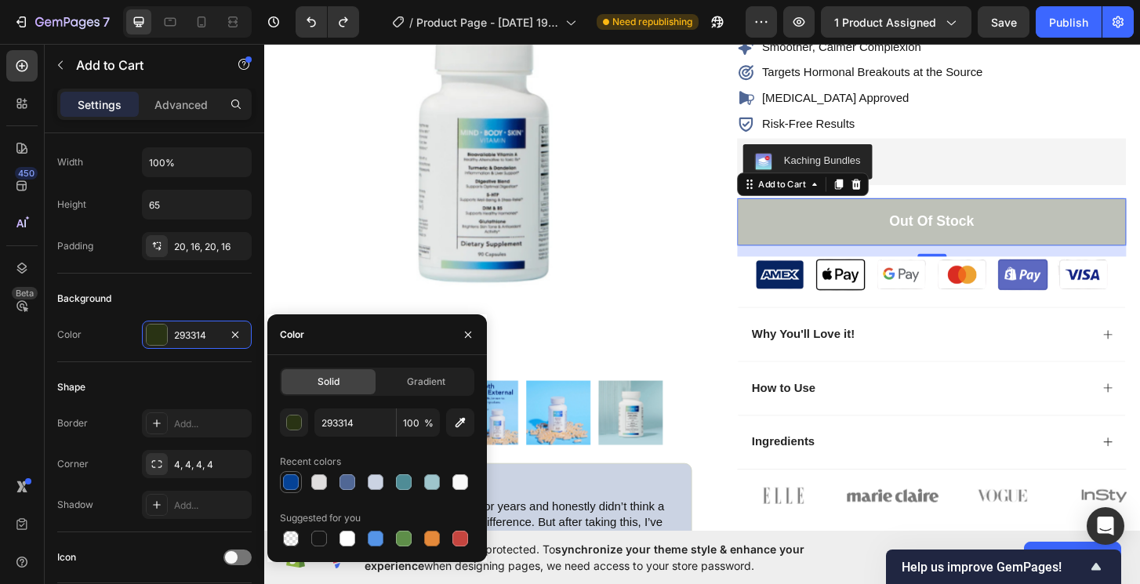
click at [290, 482] on div at bounding box center [291, 482] width 16 height 16
click at [346, 478] on div at bounding box center [347, 482] width 16 height 16
type input "506795"
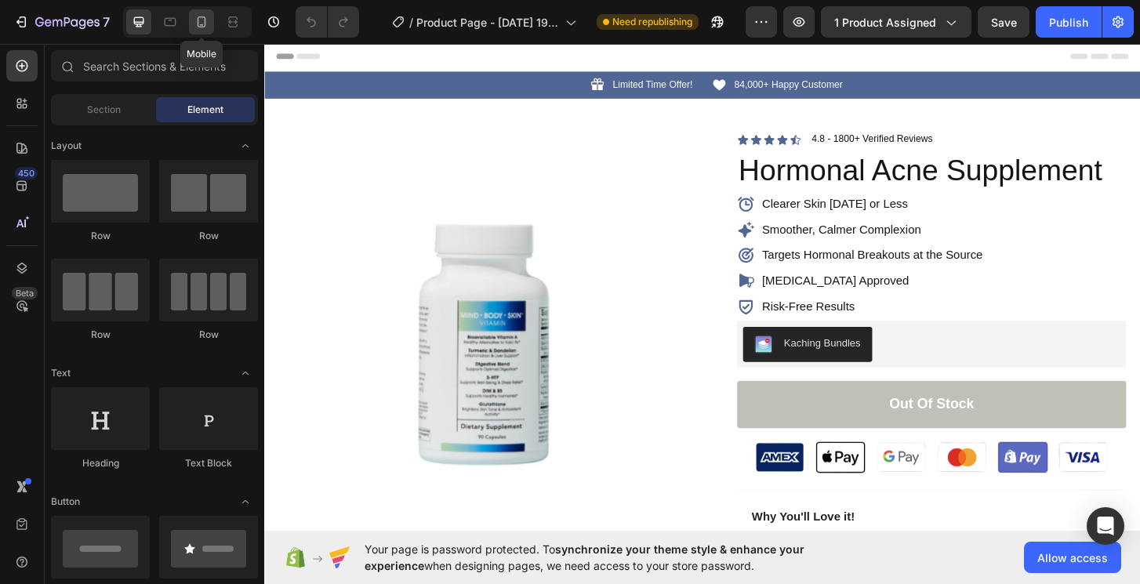
click at [194, 24] on icon at bounding box center [202, 22] width 16 height 16
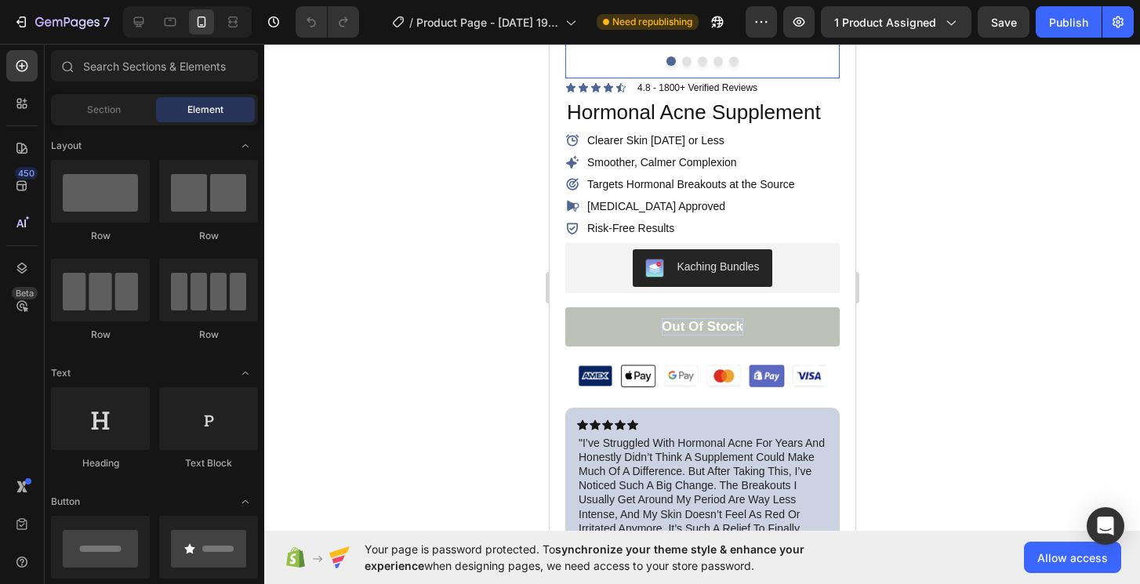
scroll to position [319, 0]
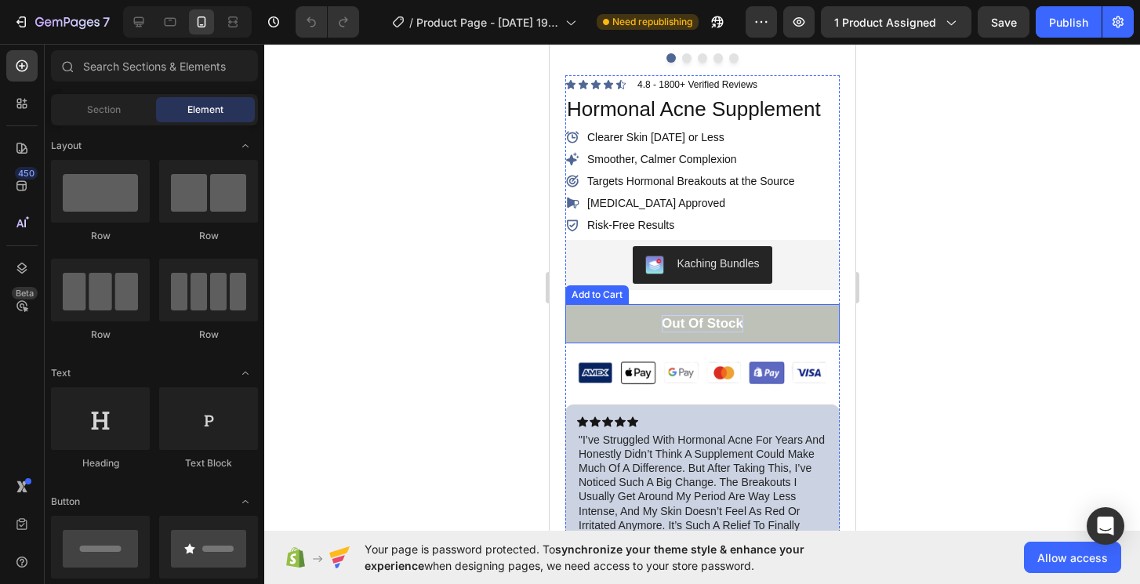
click at [713, 332] on div "Out of stock" at bounding box center [702, 323] width 82 height 17
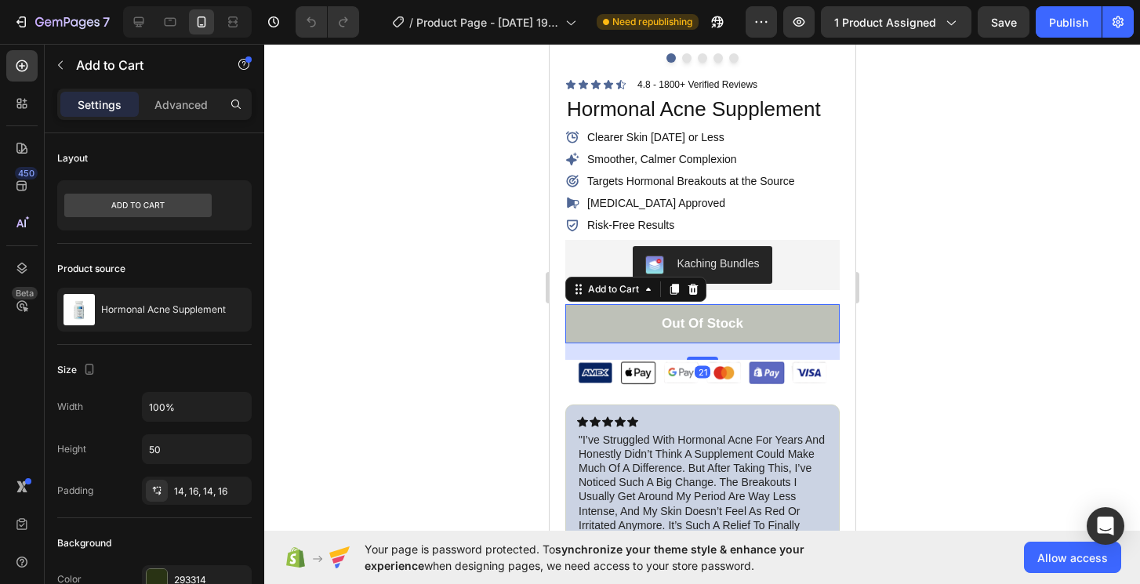
click at [783, 326] on button "Out of stock" at bounding box center [701, 323] width 274 height 39
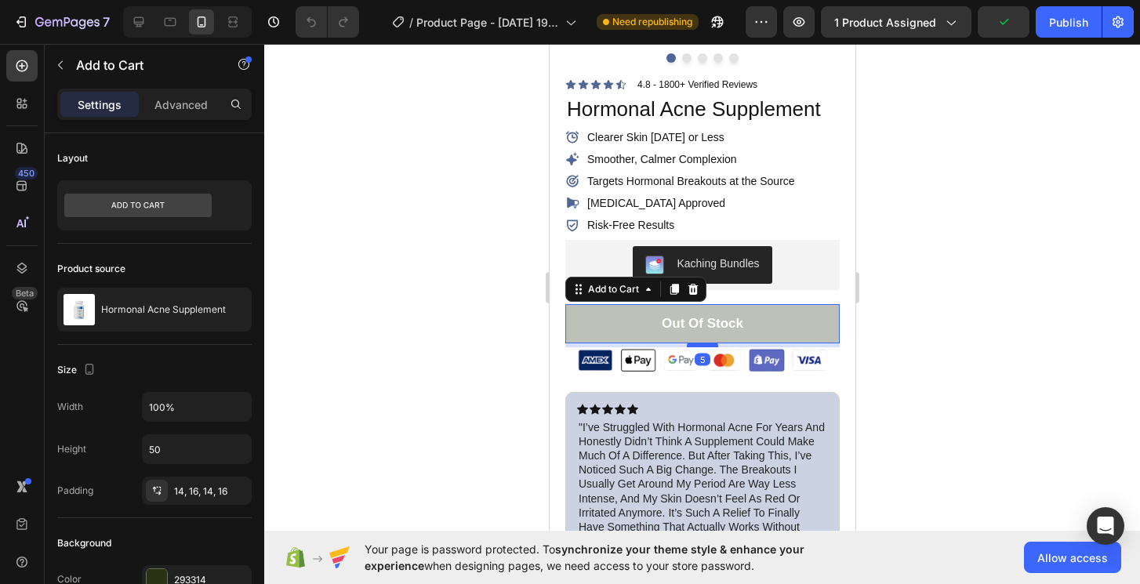
drag, startPoint x: 698, startPoint y: 357, endPoint x: 698, endPoint y: 344, distance: 12.5
click at [698, 344] on div at bounding box center [701, 345] width 31 height 5
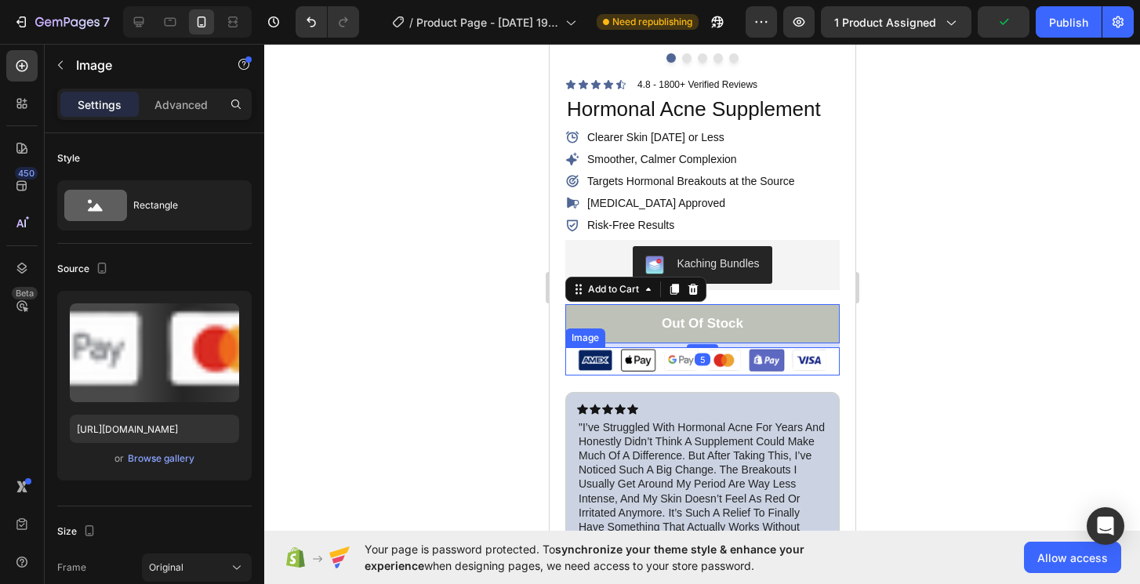
click at [622, 347] on img at bounding box center [701, 361] width 274 height 28
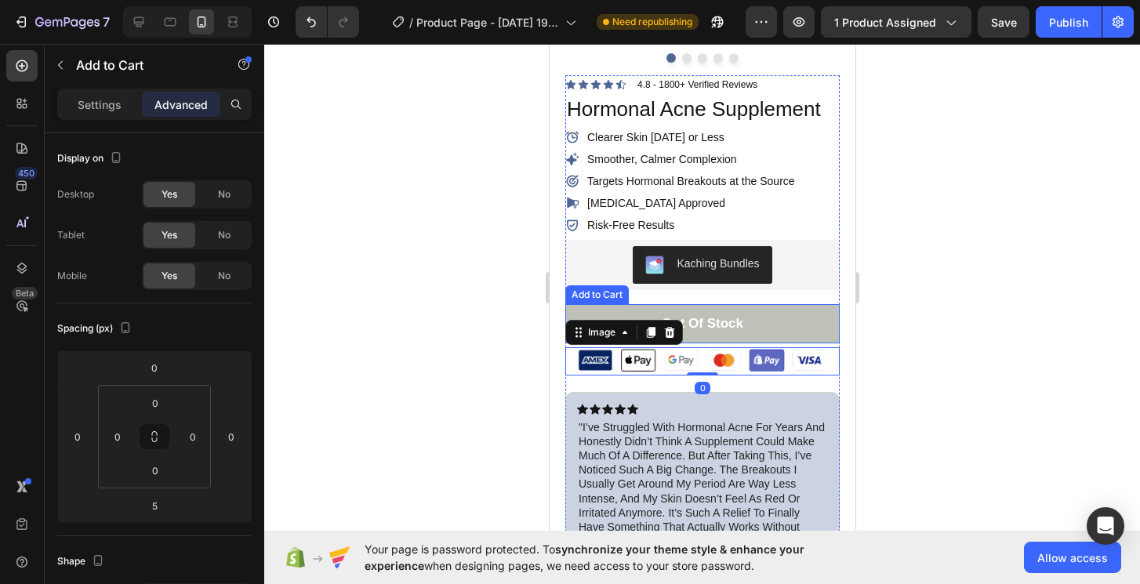
click at [600, 311] on button "Out of stock" at bounding box center [701, 323] width 274 height 39
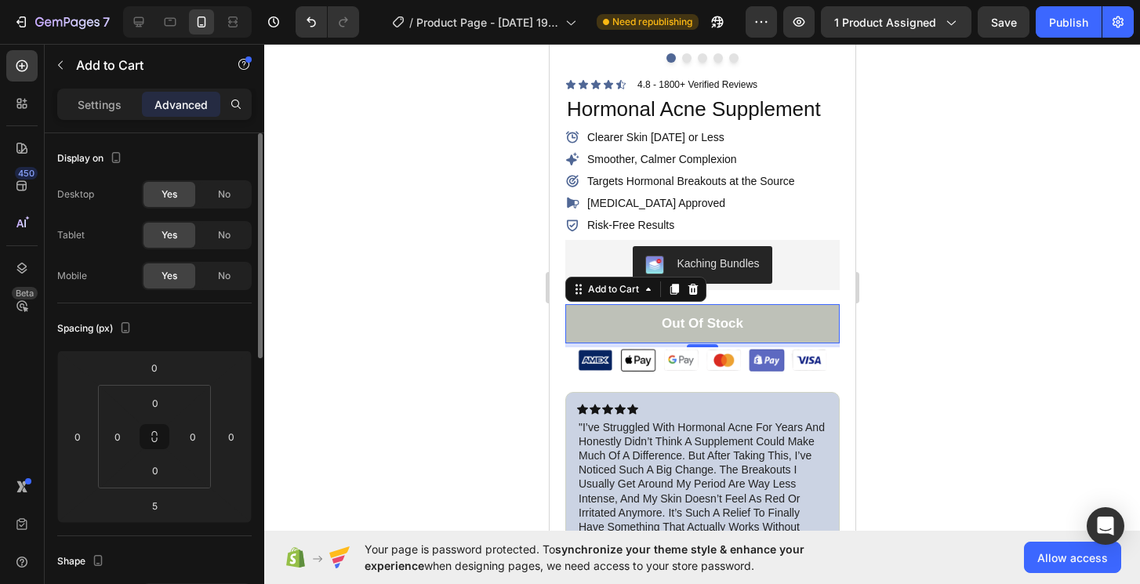
scroll to position [593, 0]
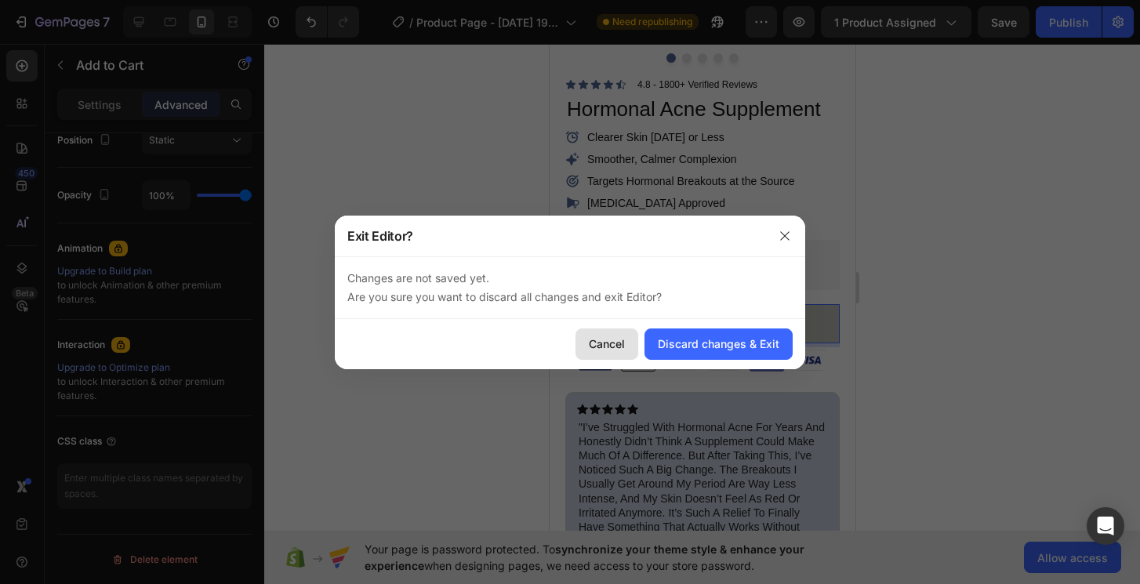
click at [596, 344] on div "Cancel" at bounding box center [607, 343] width 36 height 16
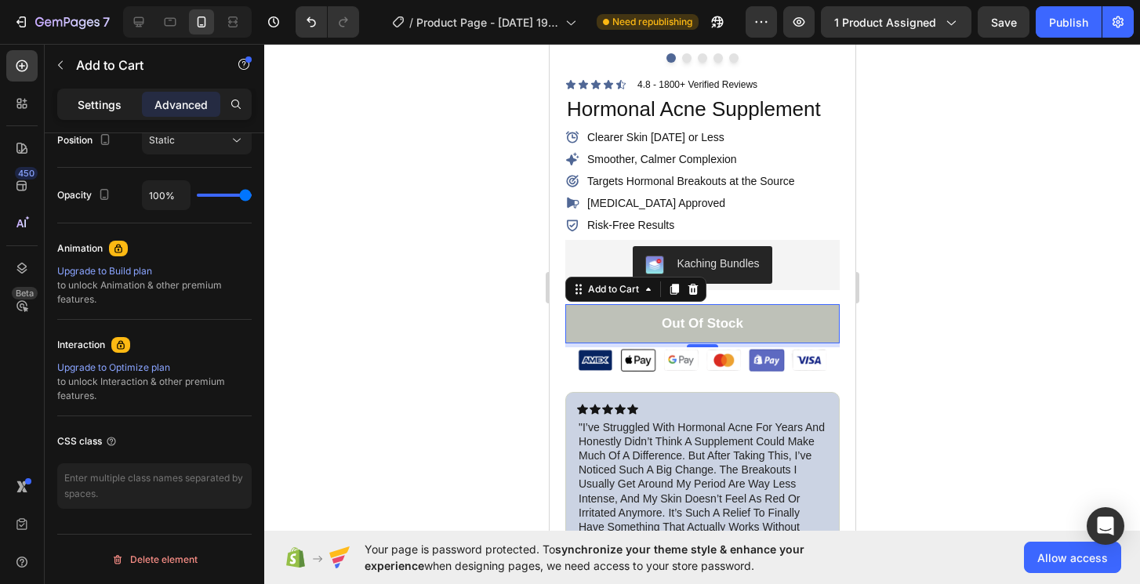
click at [125, 104] on div "Settings" at bounding box center [99, 104] width 78 height 25
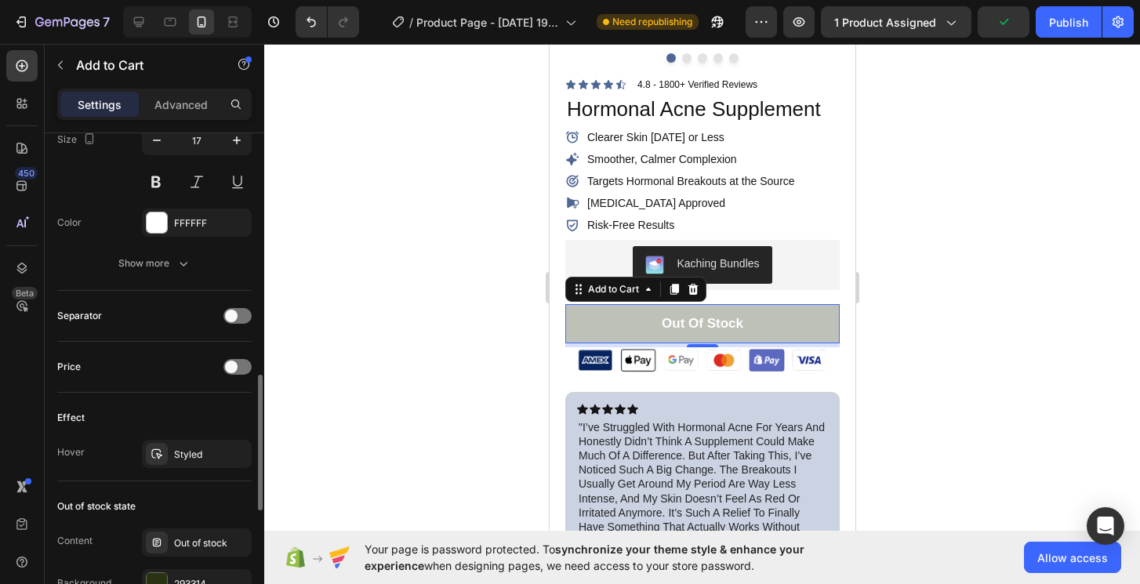
scroll to position [858, 0]
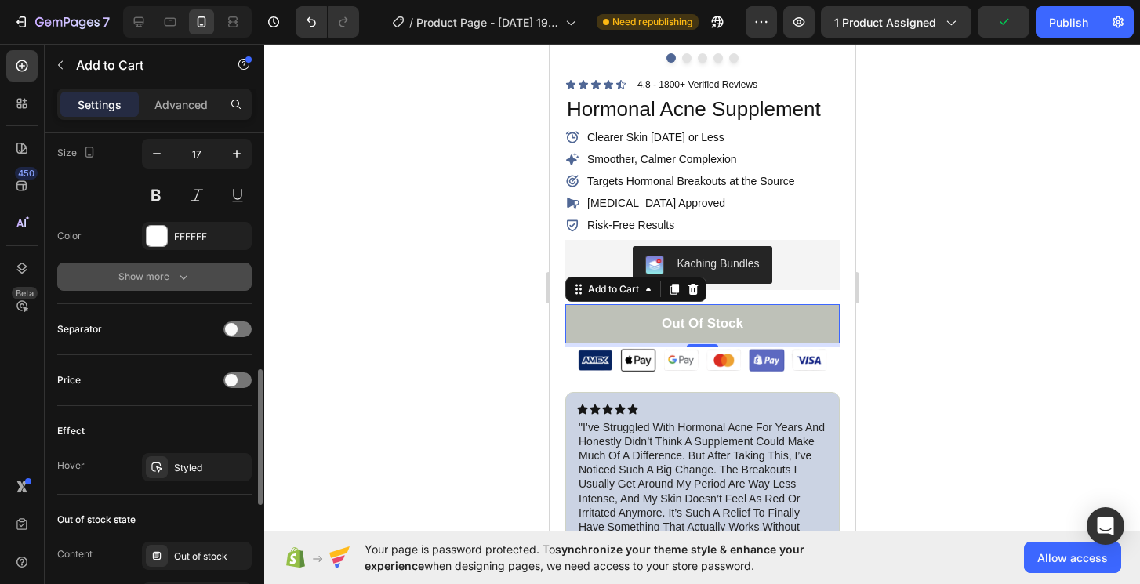
click at [172, 279] on div "Show more" at bounding box center [154, 277] width 73 height 16
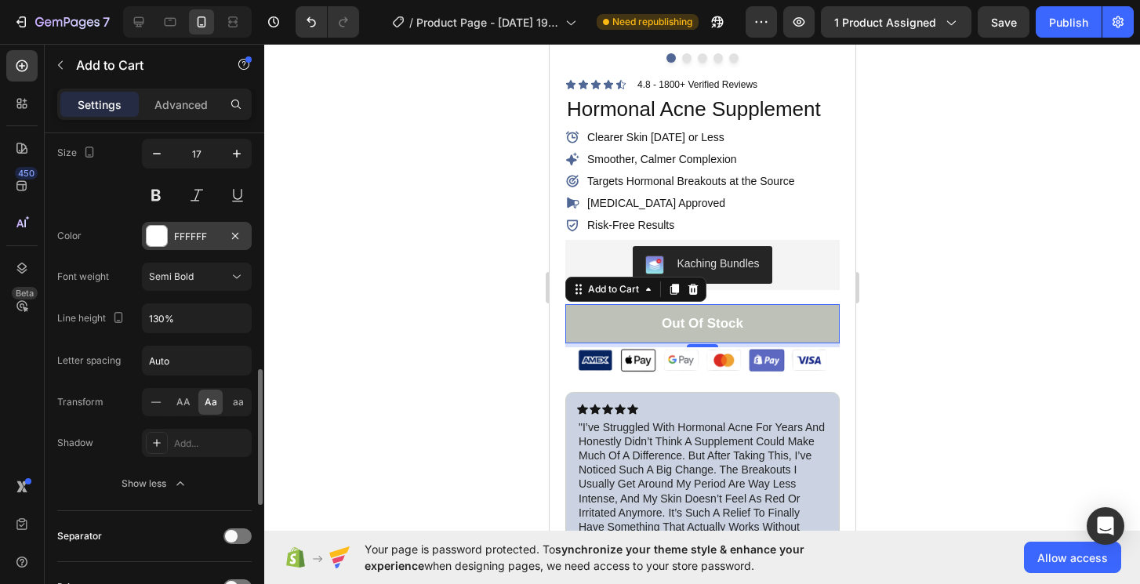
click at [187, 240] on div "FFFFFF" at bounding box center [196, 237] width 45 height 14
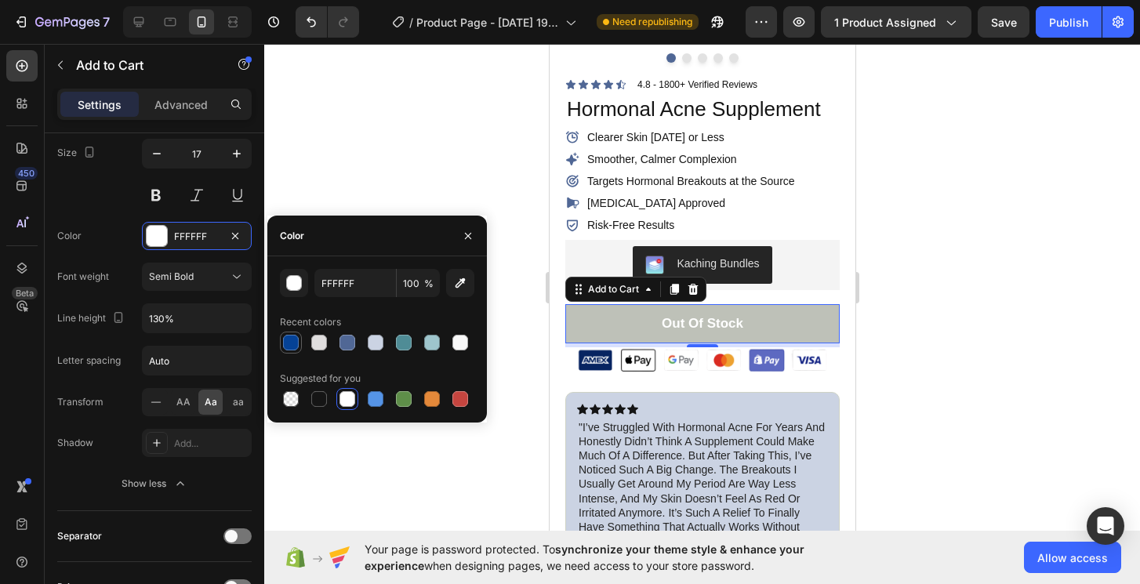
click at [288, 349] on div at bounding box center [291, 343] width 16 height 16
type input "FFFFFF"
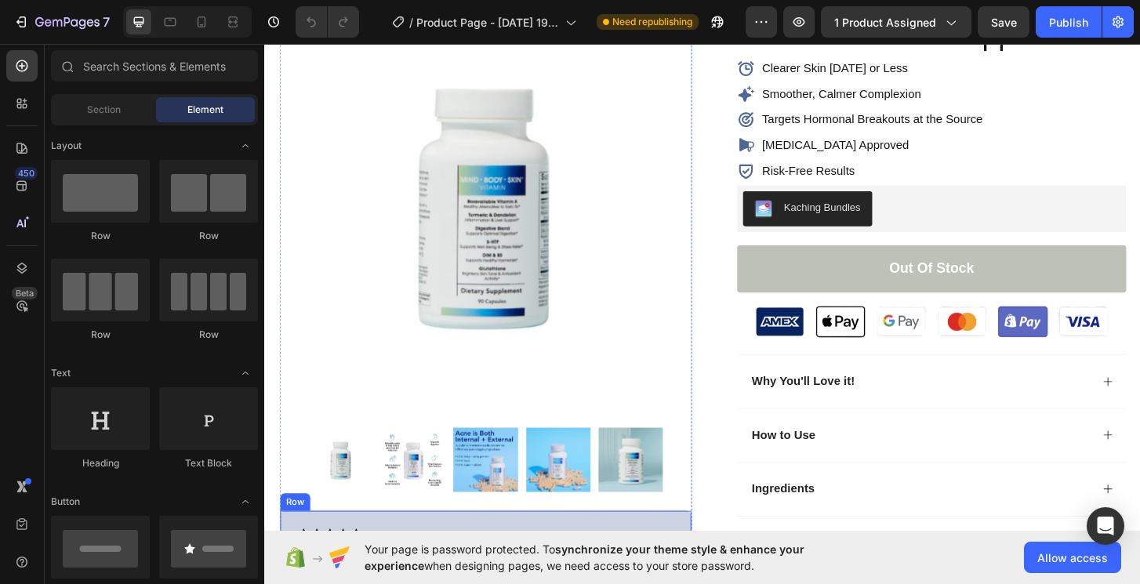
scroll to position [186, 0]
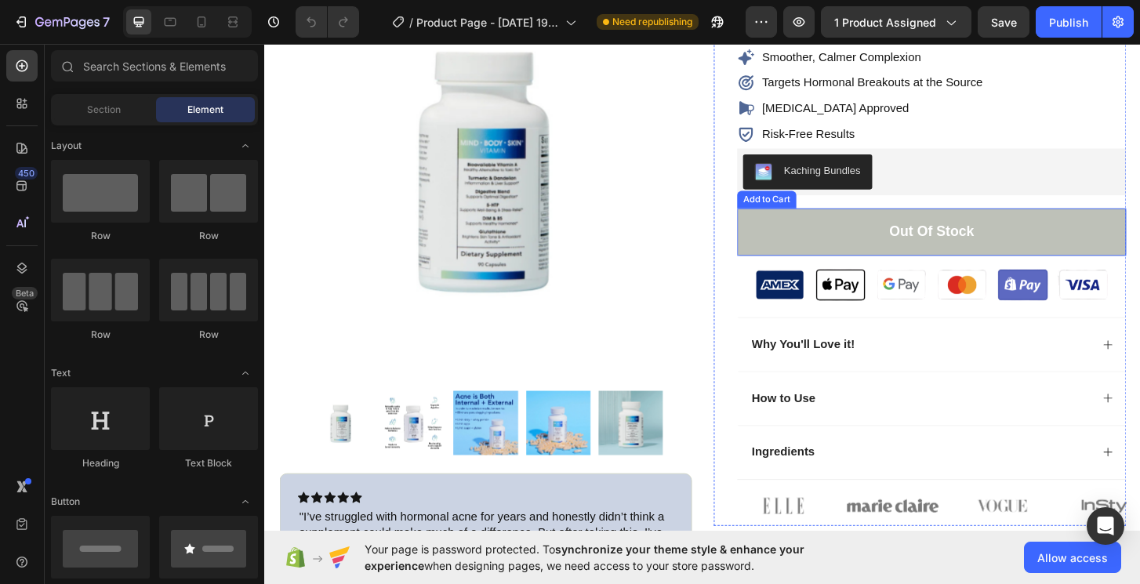
click at [906, 243] on button "Out of stock" at bounding box center [980, 245] width 418 height 51
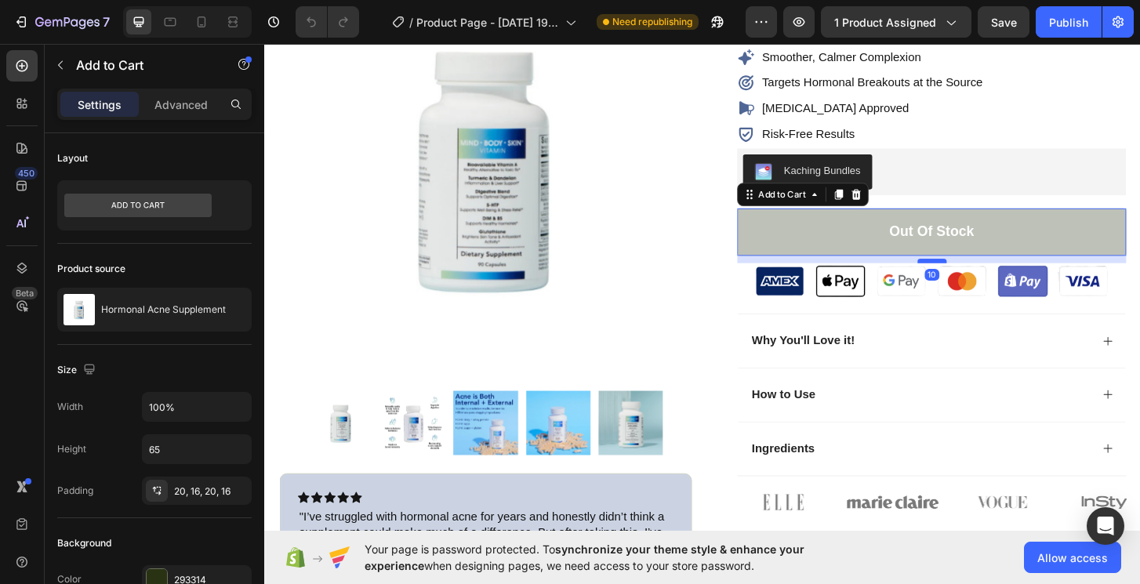
click at [988, 275] on div at bounding box center [980, 276] width 31 height 5
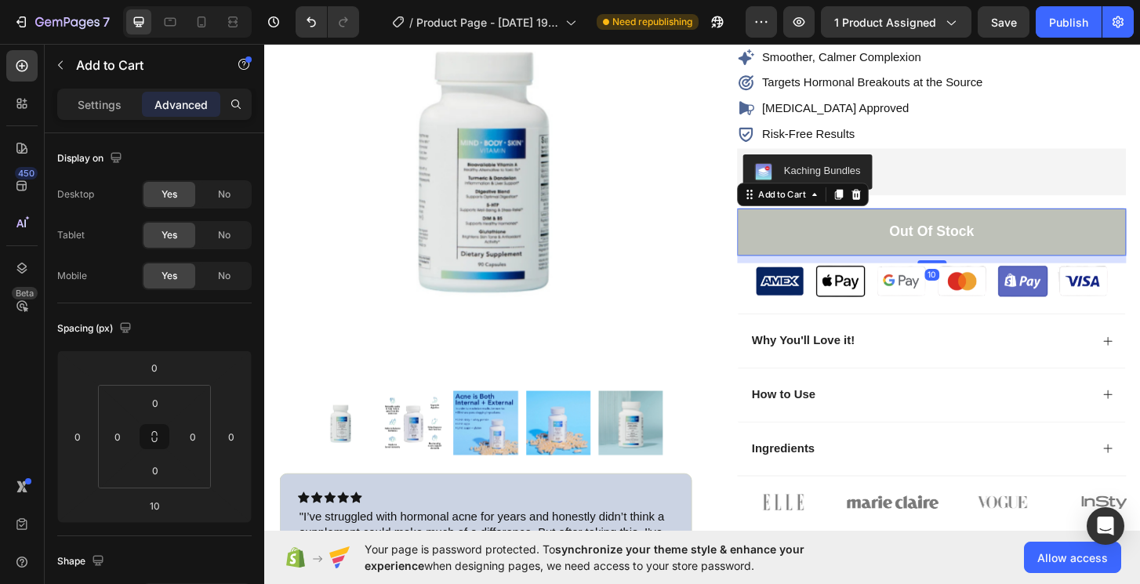
click at [872, 252] on button "Out of stock" at bounding box center [980, 245] width 418 height 51
click at [204, 9] on div at bounding box center [201, 21] width 25 height 25
type input "5"
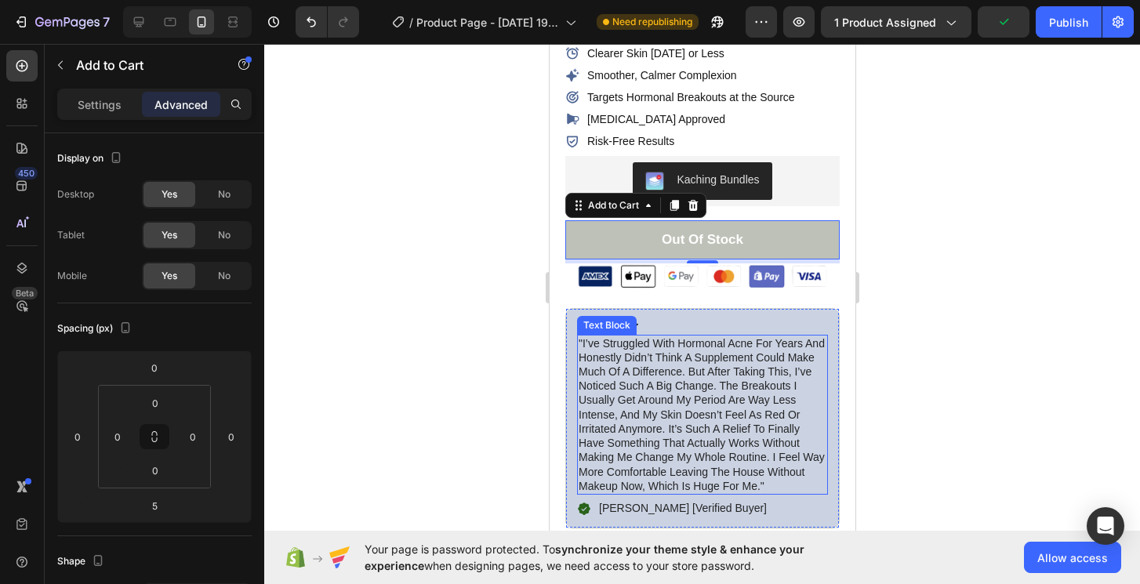
scroll to position [398, 0]
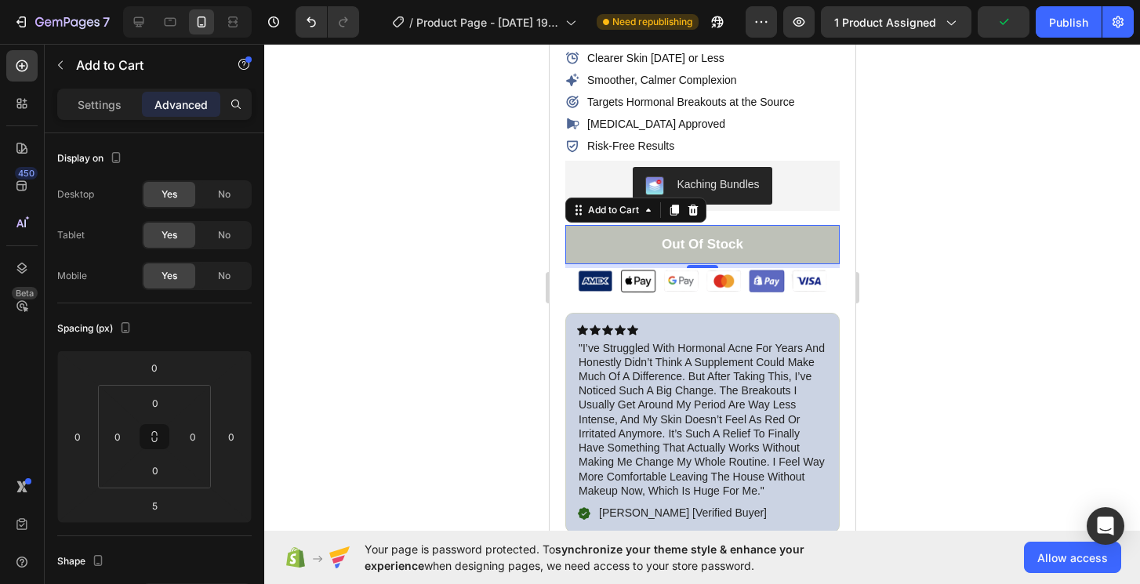
click at [781, 253] on button "Out of stock" at bounding box center [701, 244] width 274 height 39
click at [112, 95] on div "Settings" at bounding box center [99, 104] width 78 height 25
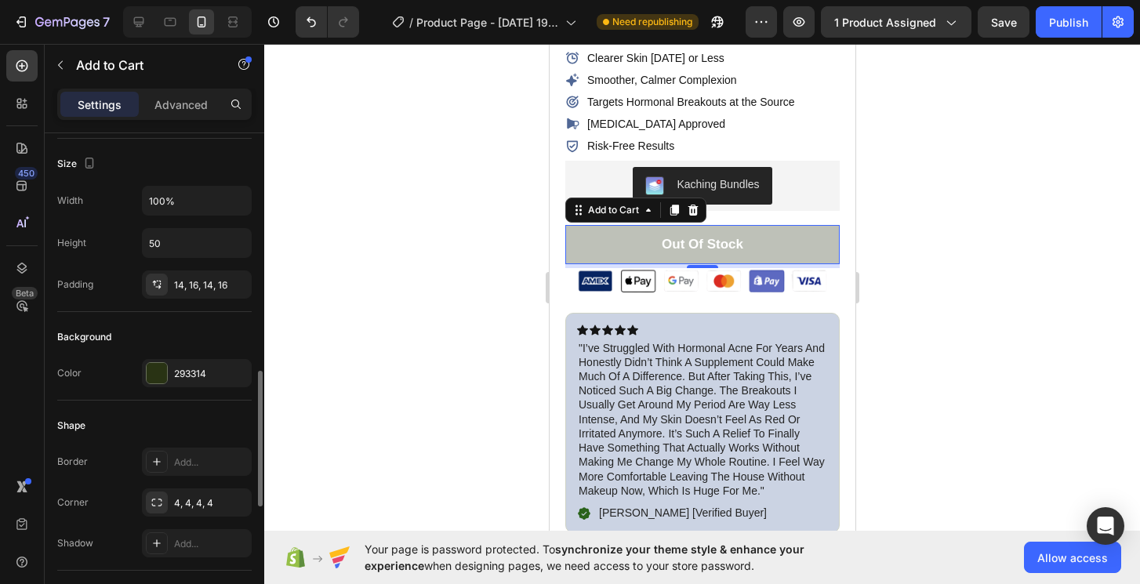
scroll to position [348, 0]
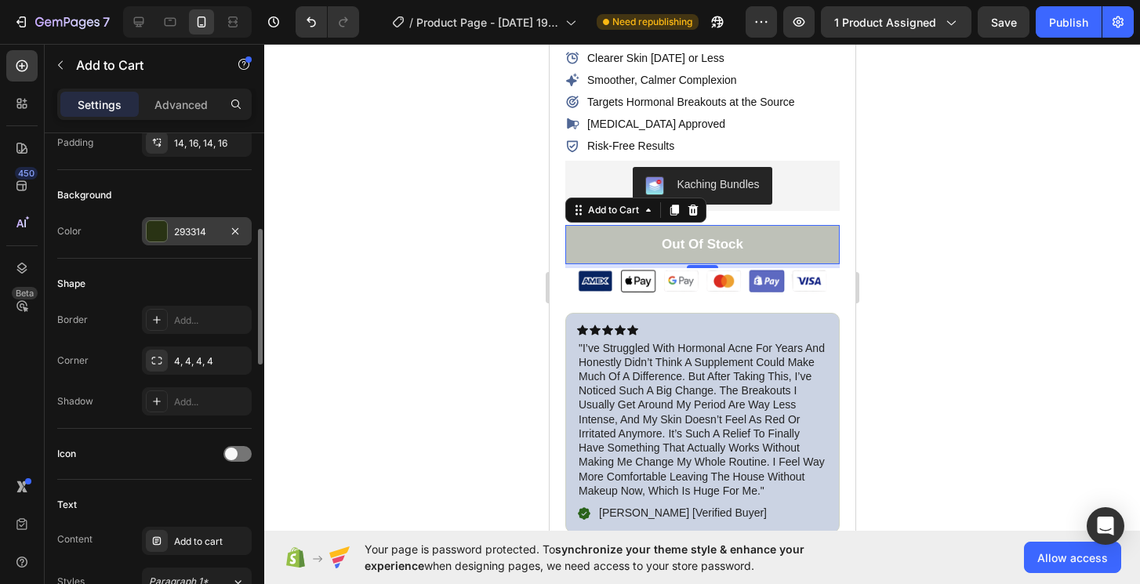
click at [179, 222] on div "293314" at bounding box center [197, 231] width 110 height 28
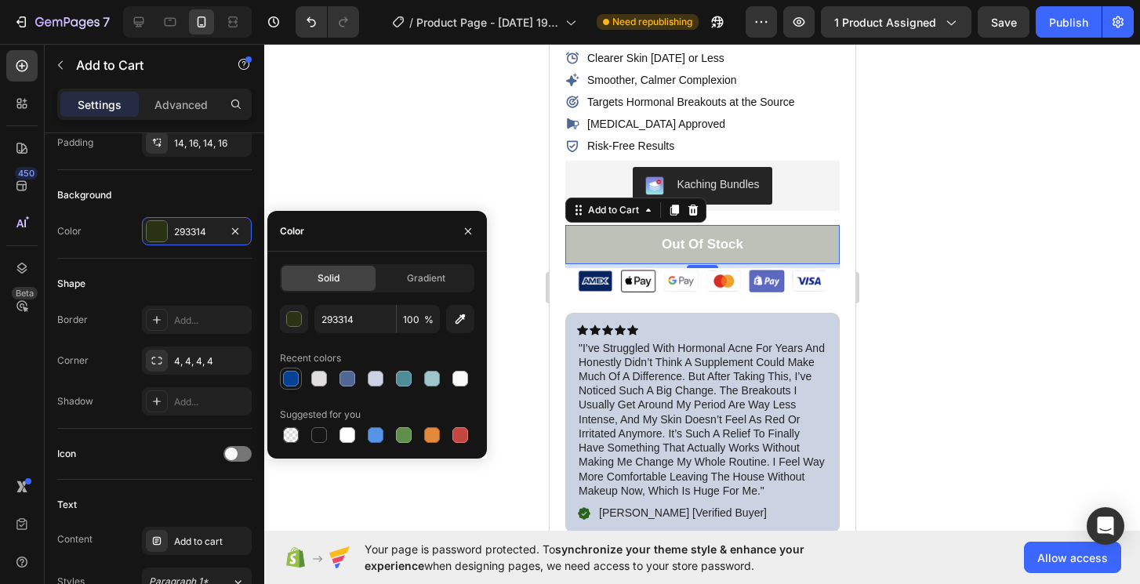
click at [296, 376] on div at bounding box center [291, 379] width 16 height 16
click at [353, 375] on div at bounding box center [347, 379] width 16 height 16
click at [285, 383] on div at bounding box center [291, 379] width 16 height 16
click at [332, 385] on div at bounding box center [377, 379] width 194 height 22
click at [340, 384] on div at bounding box center [347, 379] width 16 height 16
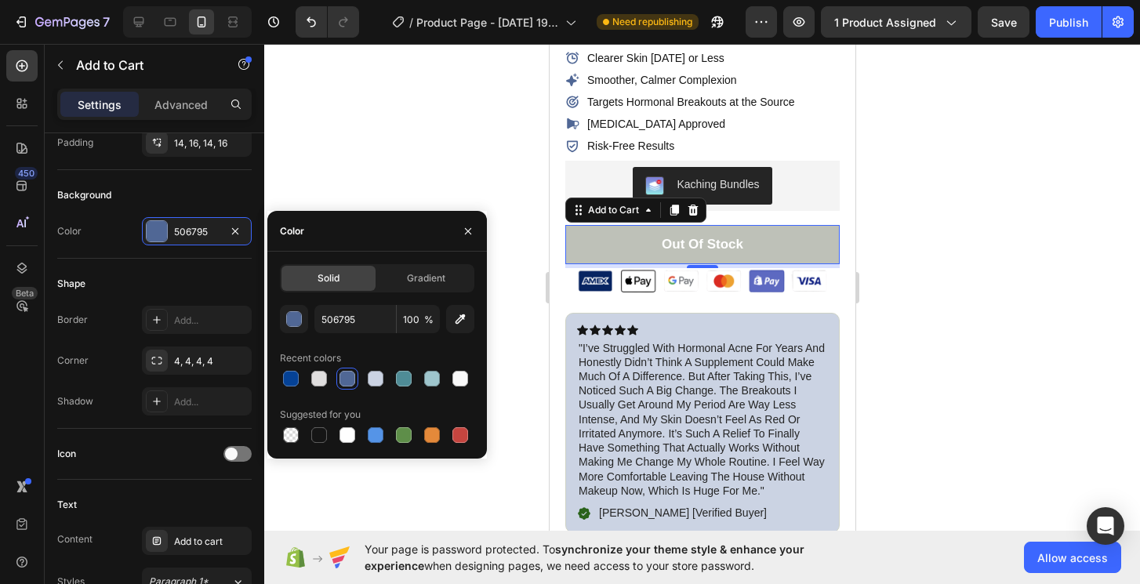
click at [346, 382] on div at bounding box center [347, 379] width 16 height 16
click at [368, 303] on div "Solid Gradient 506795 100 % Recent colors Suggested for you" at bounding box center [377, 355] width 194 height 182
click at [368, 315] on input "506795" at bounding box center [355, 319] width 82 height 28
paste input "#3e5074"
type input "#3e5074"
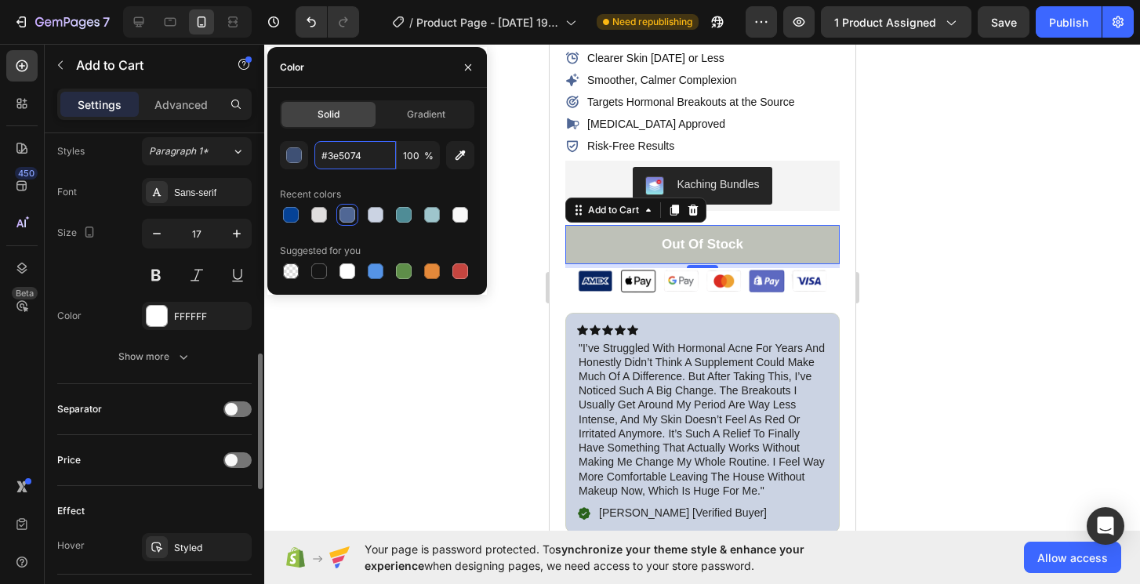
scroll to position [783, 0]
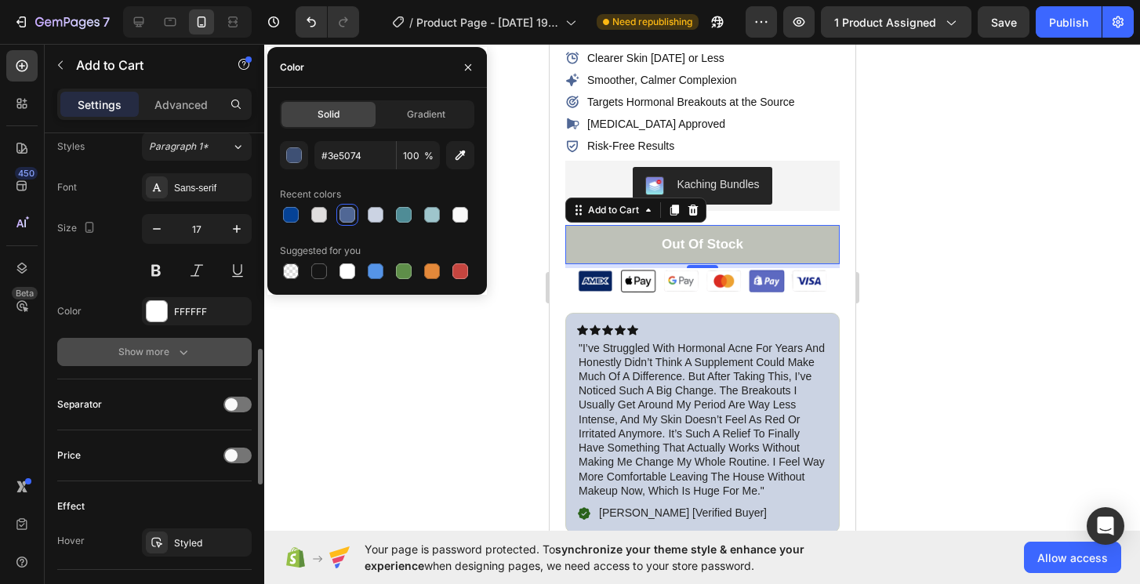
click at [173, 353] on div "Show more" at bounding box center [154, 352] width 73 height 16
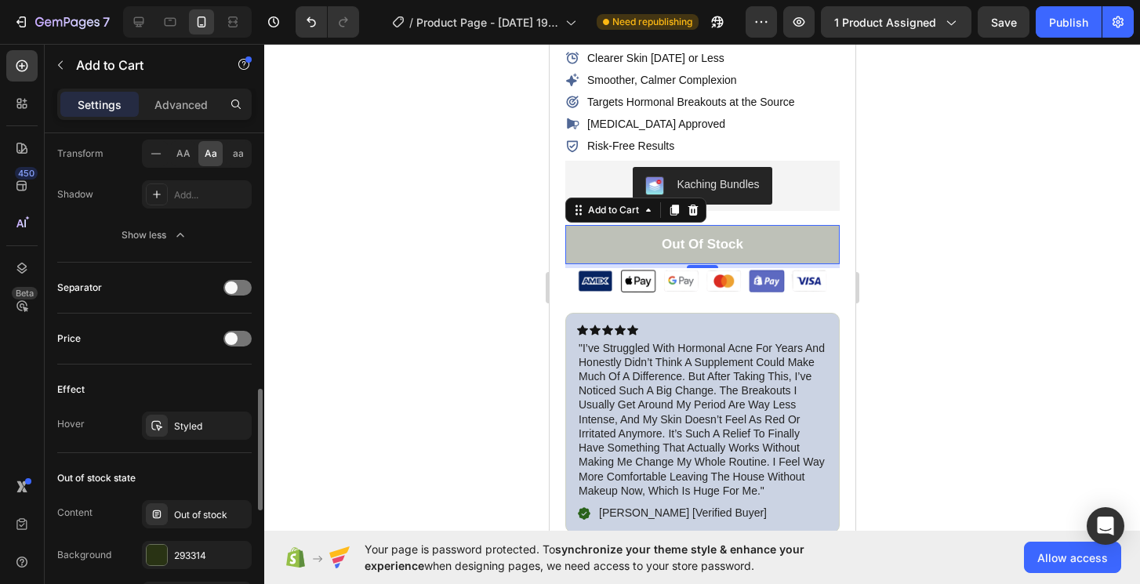
scroll to position [1166, 0]
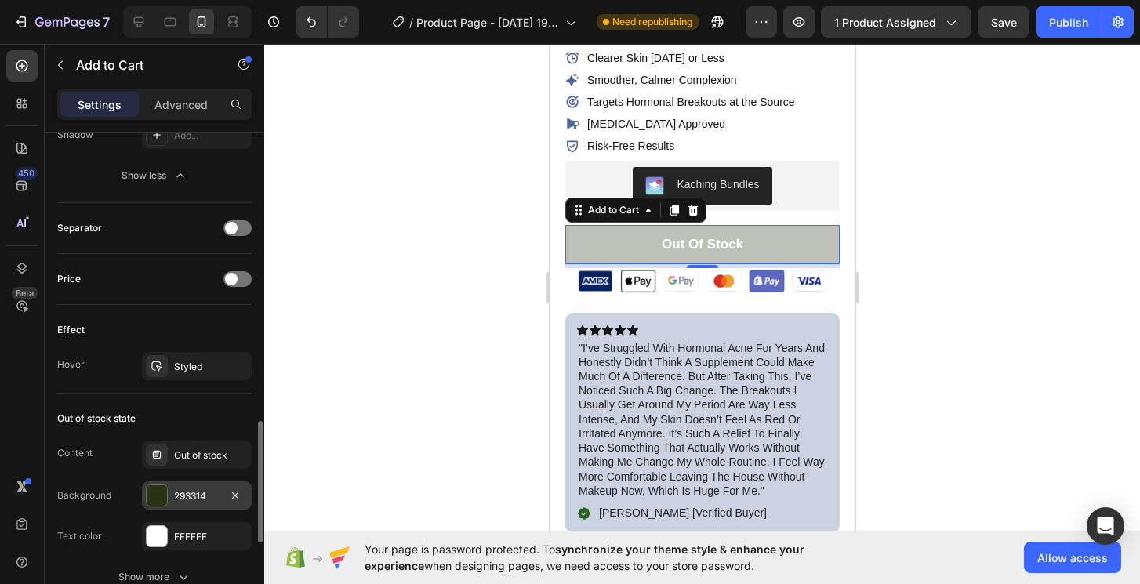
click at [183, 498] on div "293314" at bounding box center [196, 496] width 45 height 14
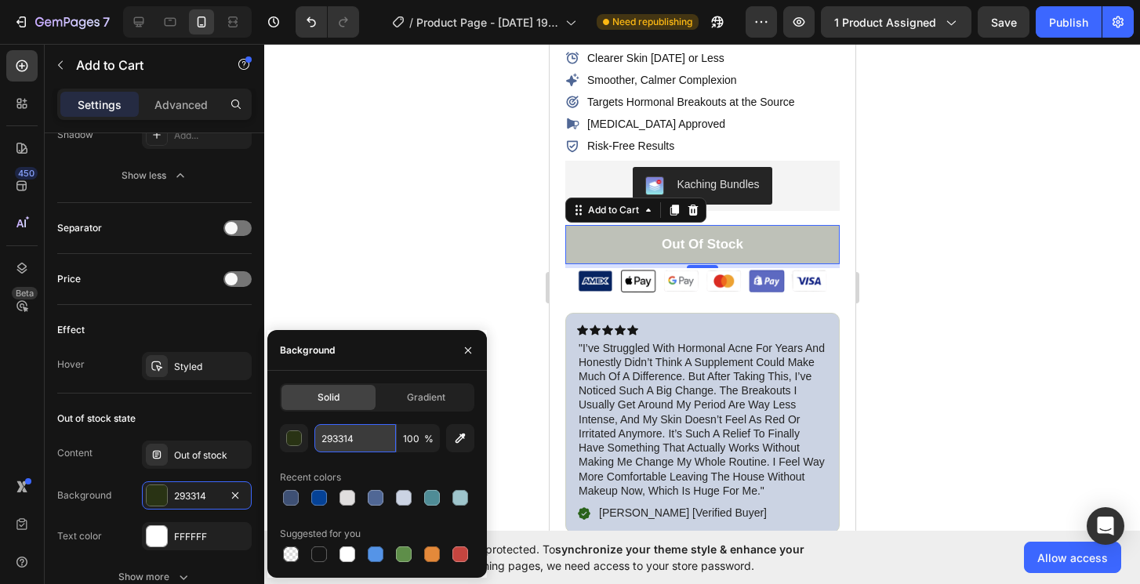
click at [359, 433] on input "293314" at bounding box center [355, 438] width 82 height 28
paste input "#3e507"
type input "#3e5074"
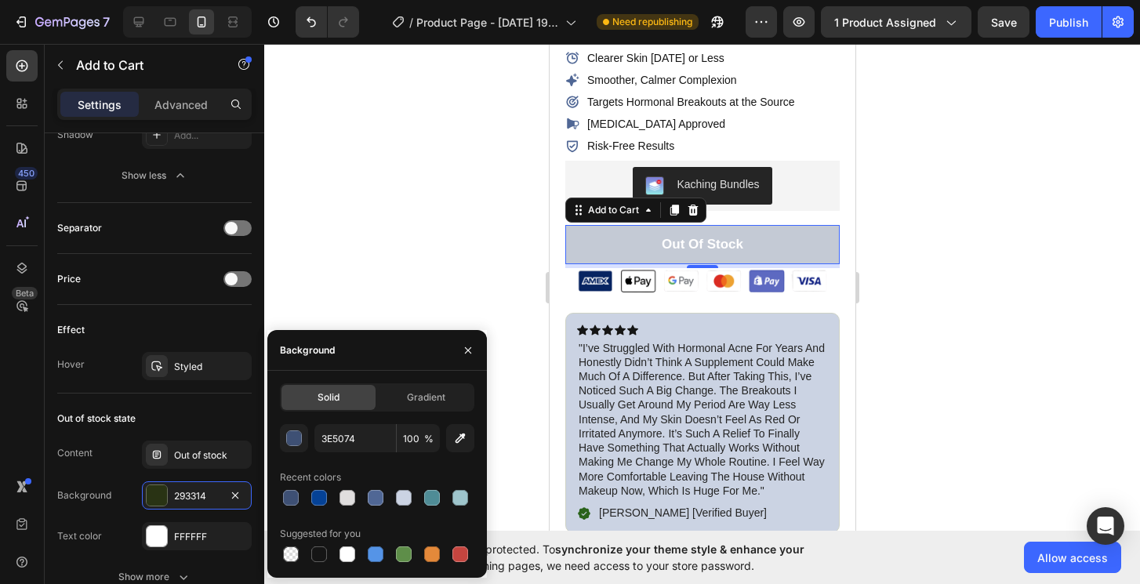
click at [533, 207] on div at bounding box center [702, 314] width 876 height 540
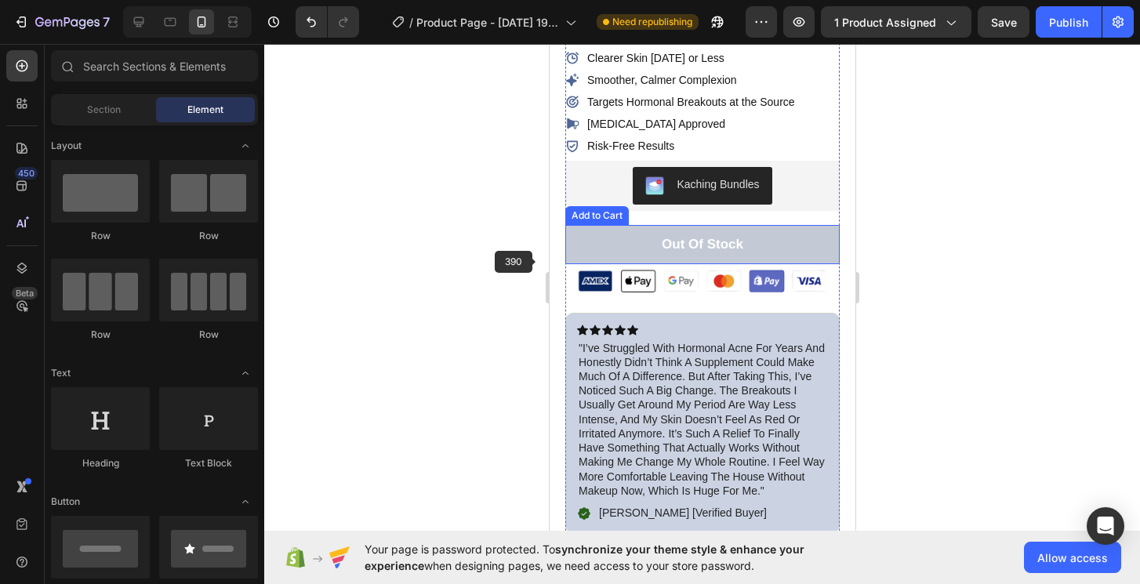
click at [644, 263] on button "Out of stock" at bounding box center [701, 244] width 274 height 39
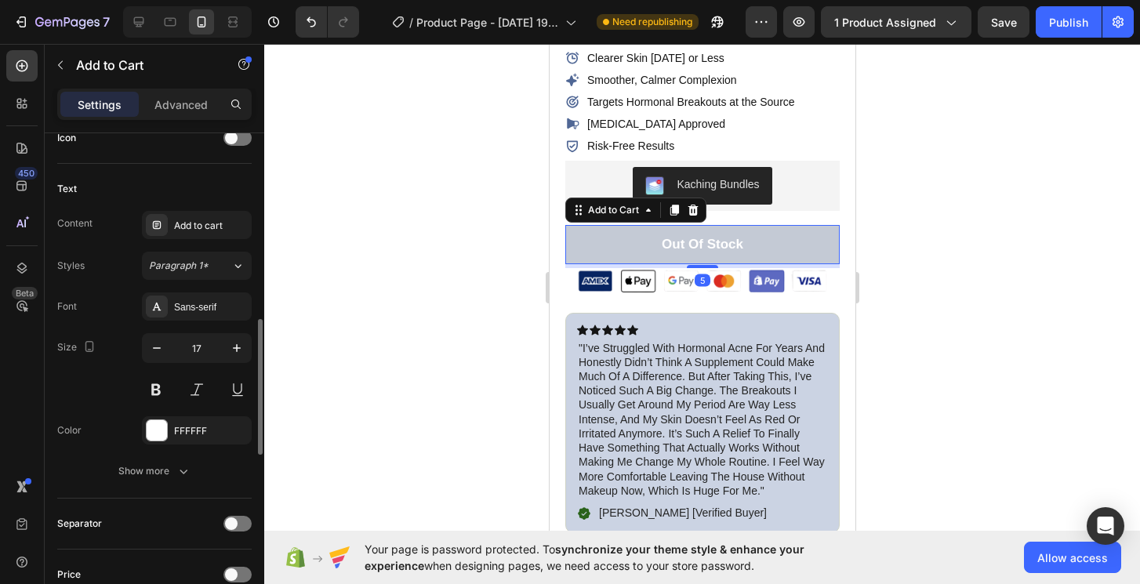
scroll to position [683, 0]
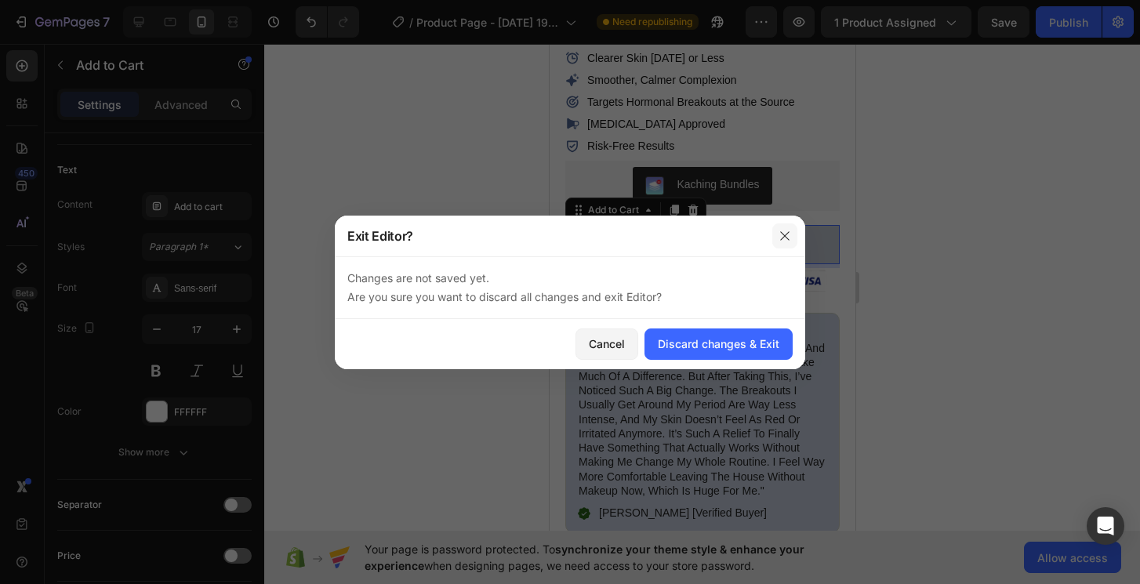
click at [783, 234] on icon "button" at bounding box center [784, 236] width 13 height 13
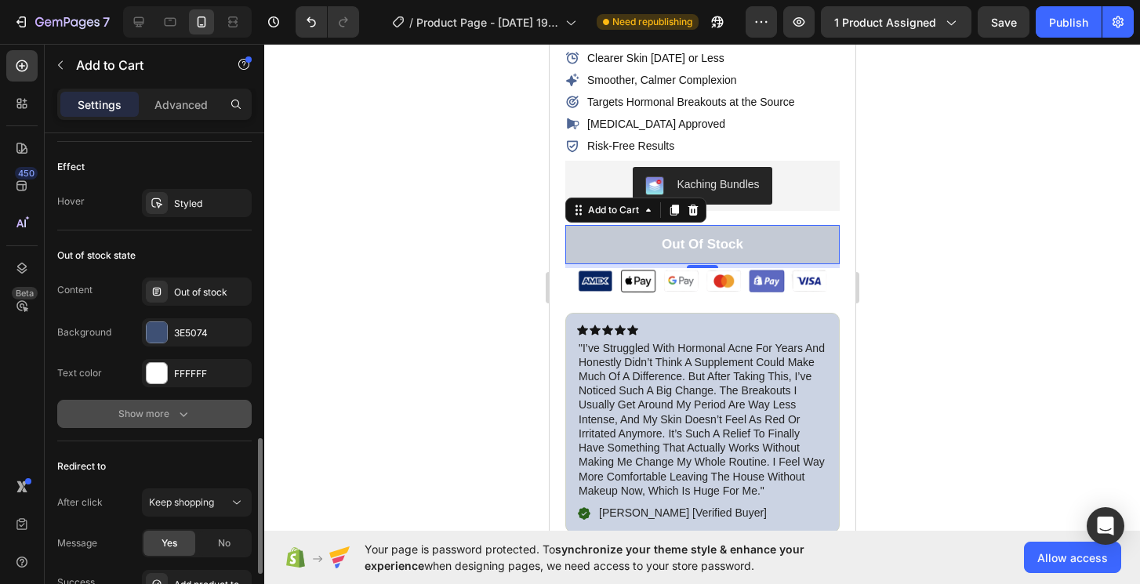
scroll to position [1135, 0]
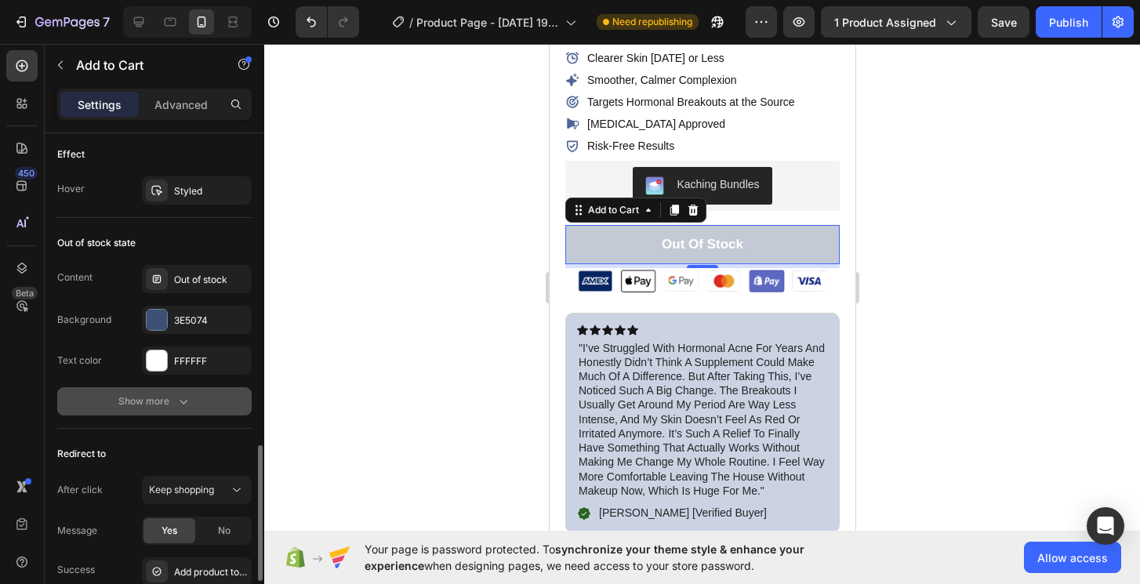
click at [158, 397] on div "Show more" at bounding box center [154, 401] width 73 height 16
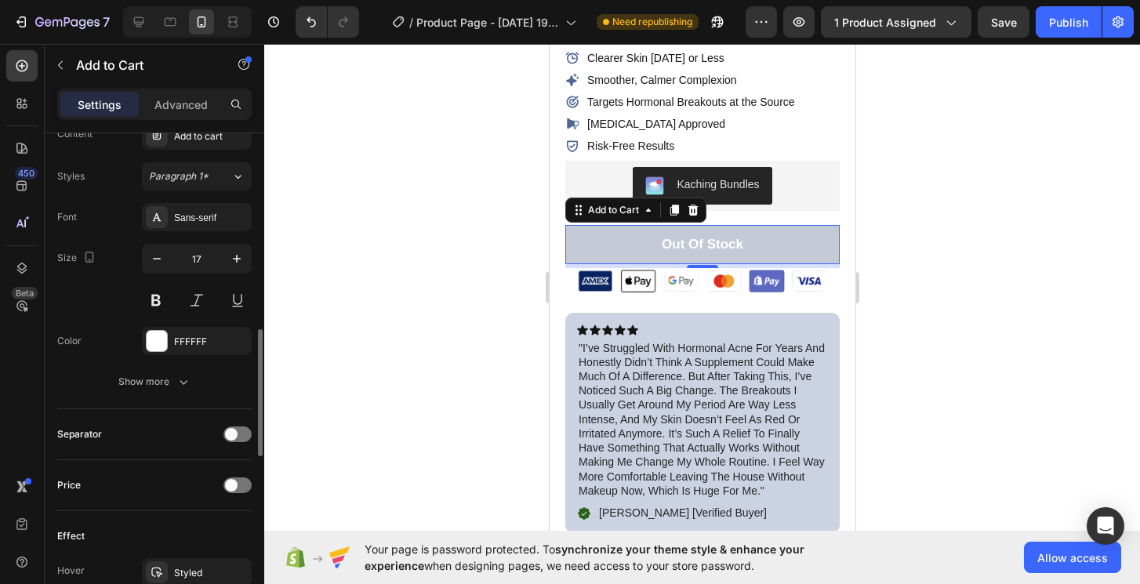
scroll to position [744, 0]
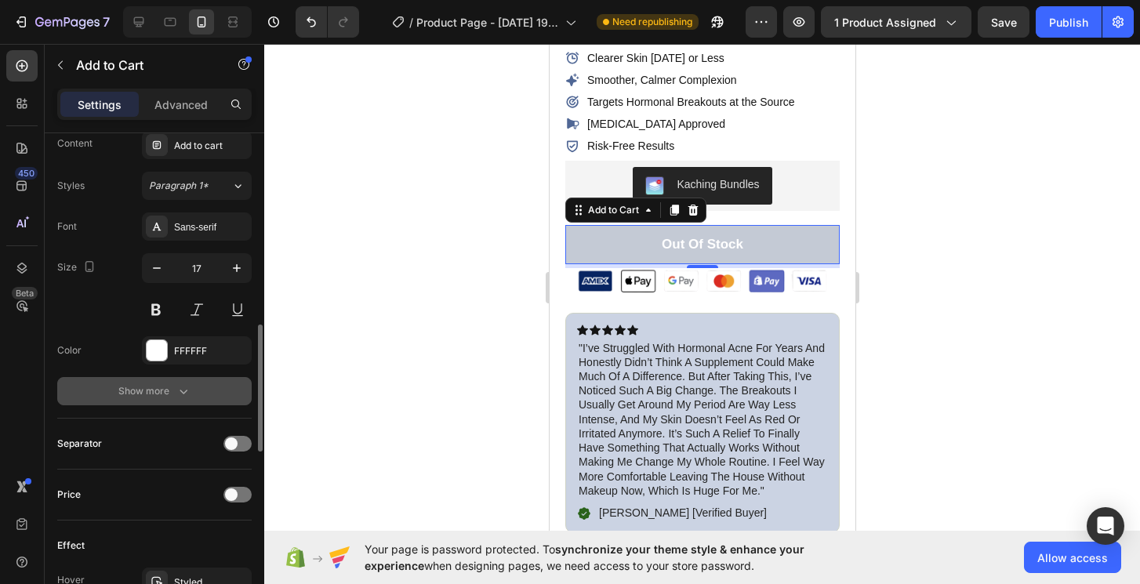
click at [170, 404] on button "Show more" at bounding box center [154, 391] width 194 height 28
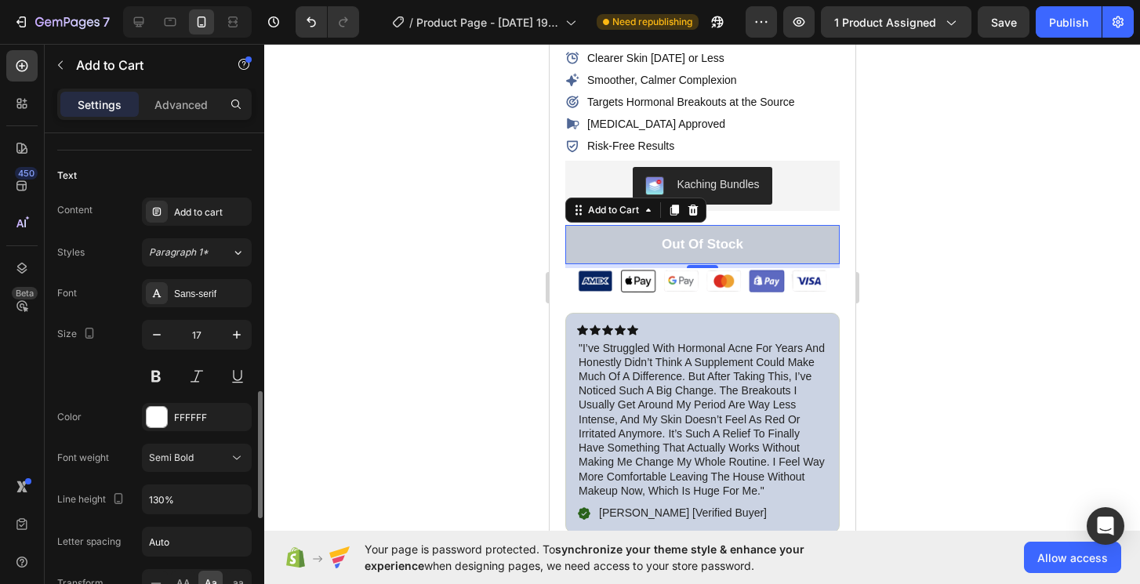
scroll to position [579, 0]
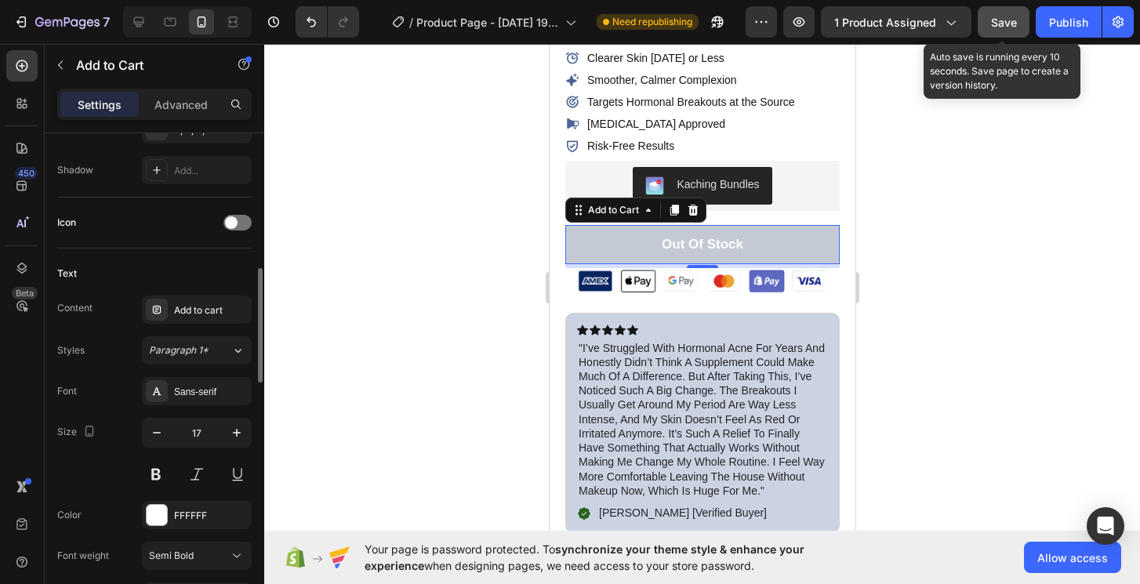
click at [1023, 30] on button "Save" at bounding box center [1003, 21] width 52 height 31
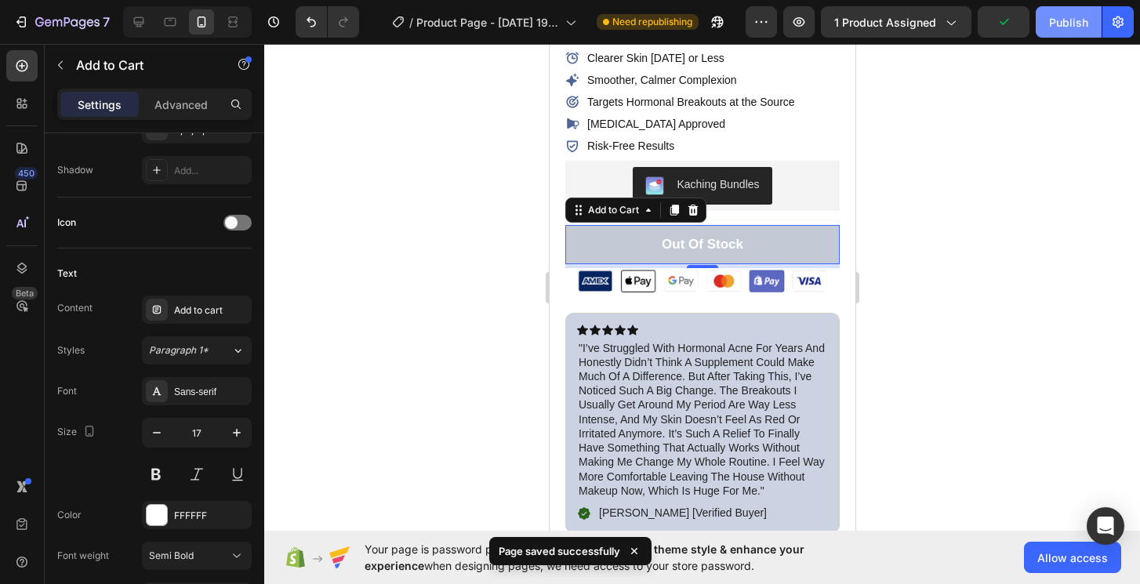
click at [1075, 30] on button "Publish" at bounding box center [1068, 21] width 66 height 31
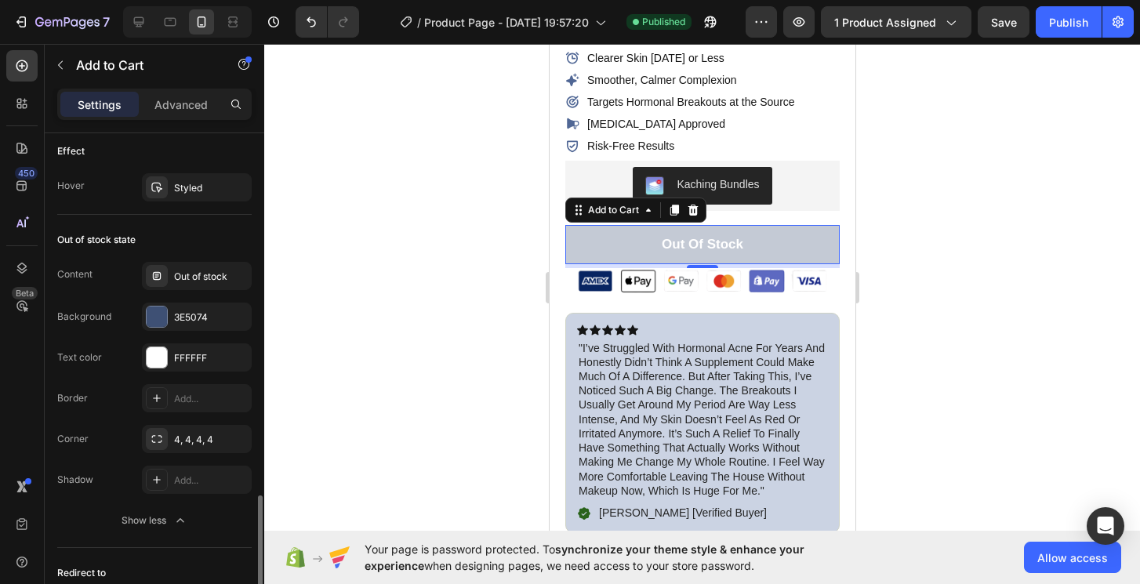
scroll to position [1385, 0]
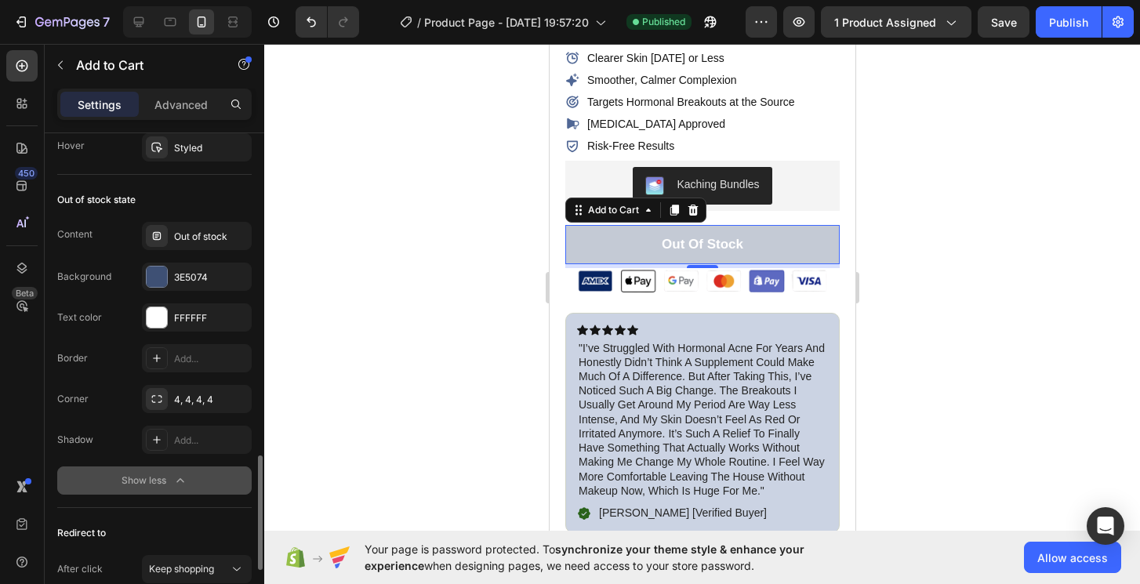
click at [160, 472] on button "Show less" at bounding box center [154, 480] width 194 height 28
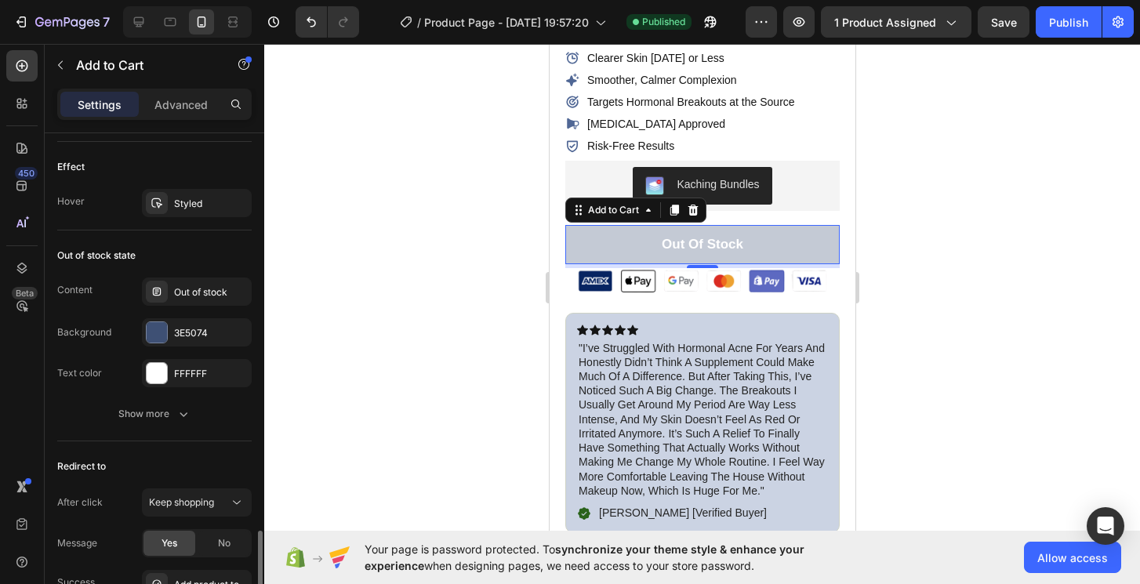
scroll to position [1296, 0]
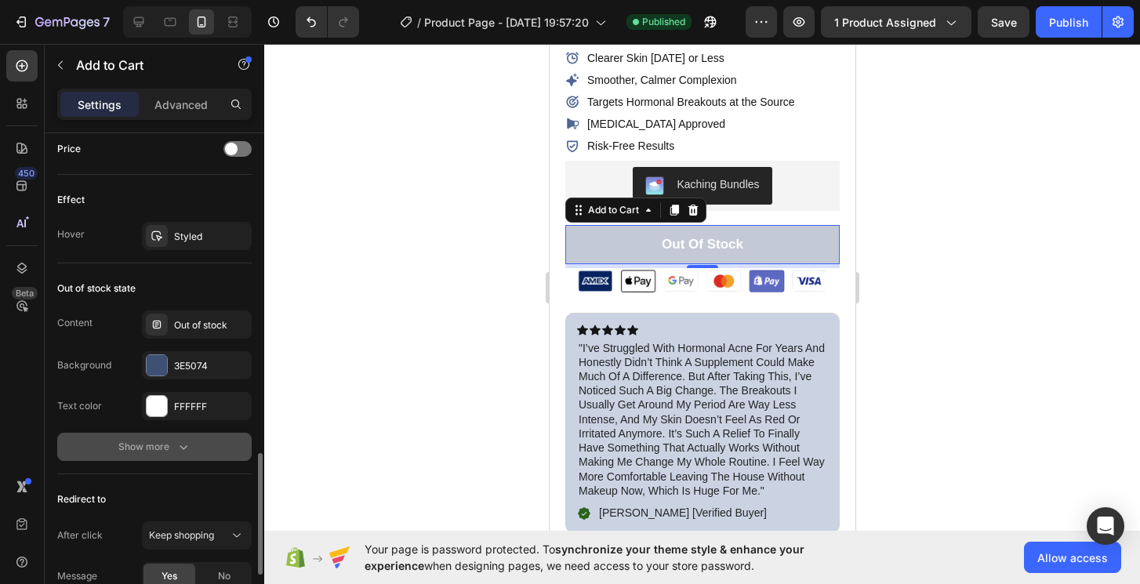
click at [162, 444] on div "Show more" at bounding box center [154, 447] width 73 height 16
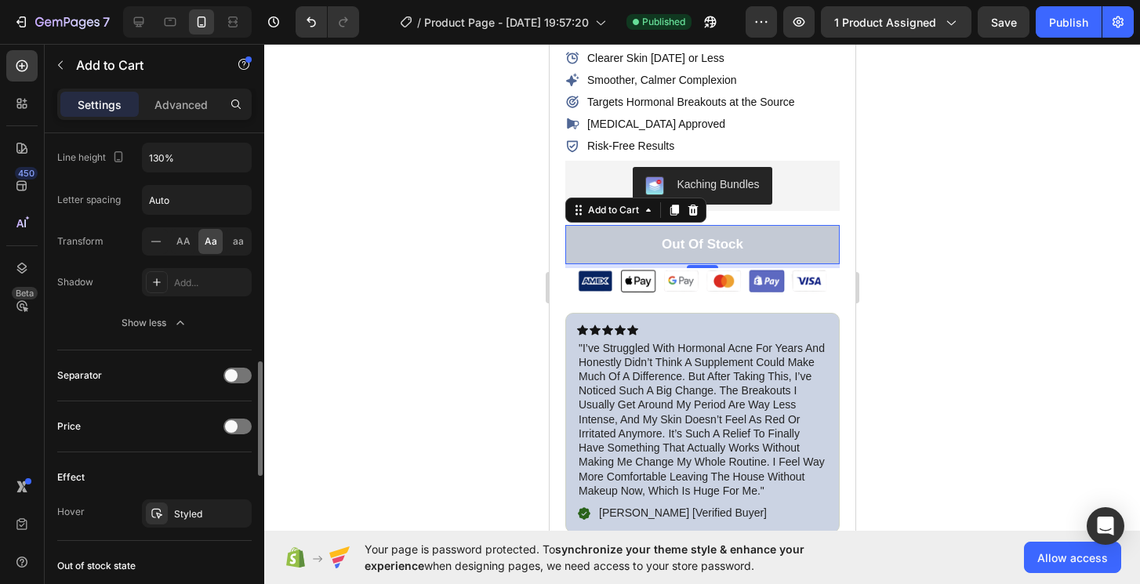
scroll to position [1035, 0]
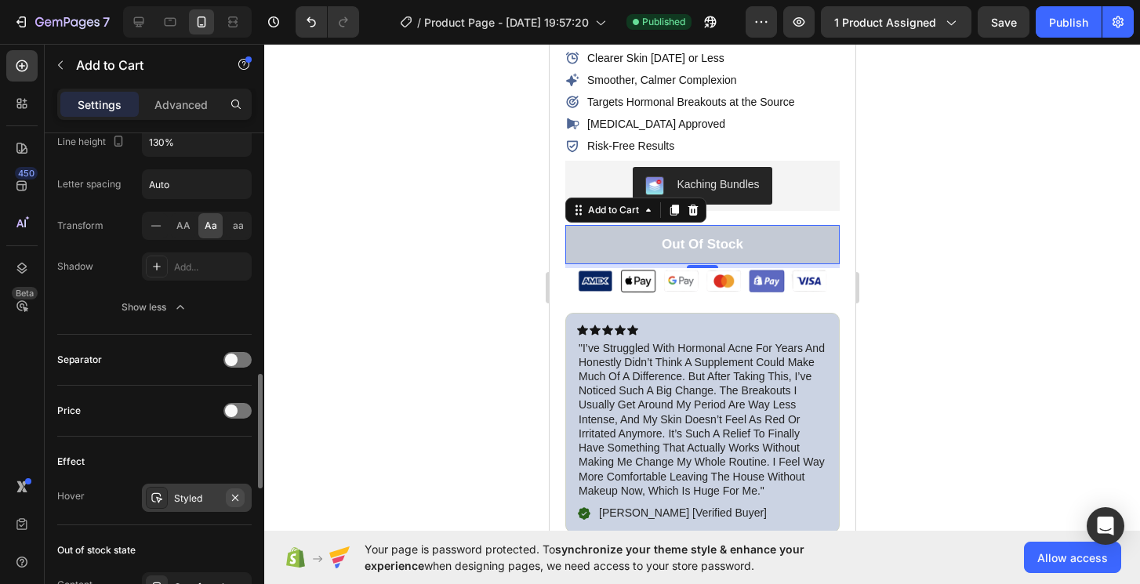
click at [239, 498] on icon "button" at bounding box center [235, 497] width 13 height 13
click at [1053, 27] on div "Publish" at bounding box center [1068, 22] width 39 height 16
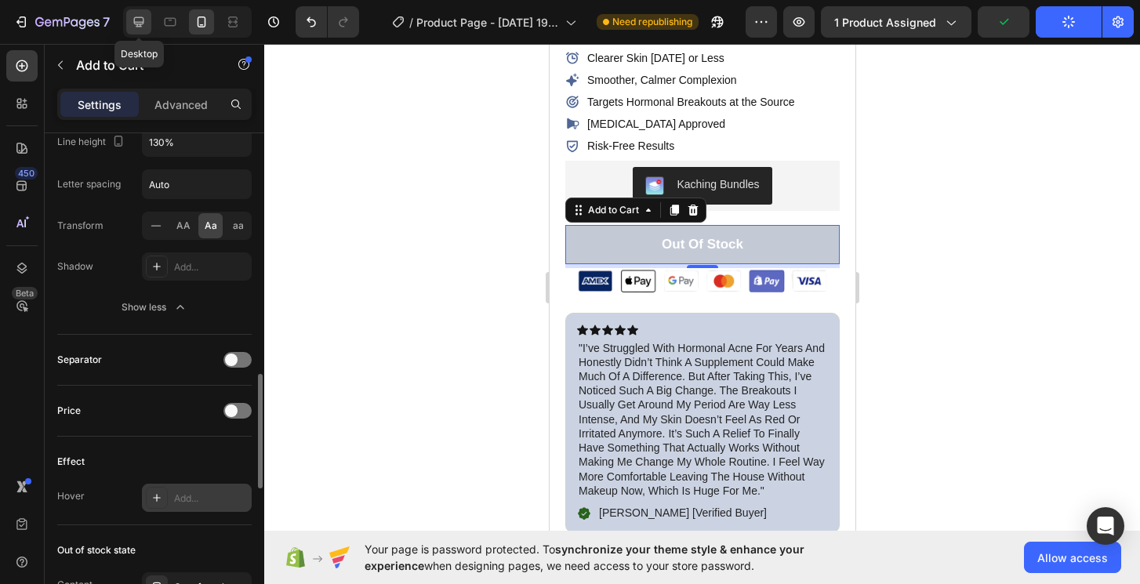
click at [130, 21] on div at bounding box center [138, 21] width 25 height 25
type input "65"
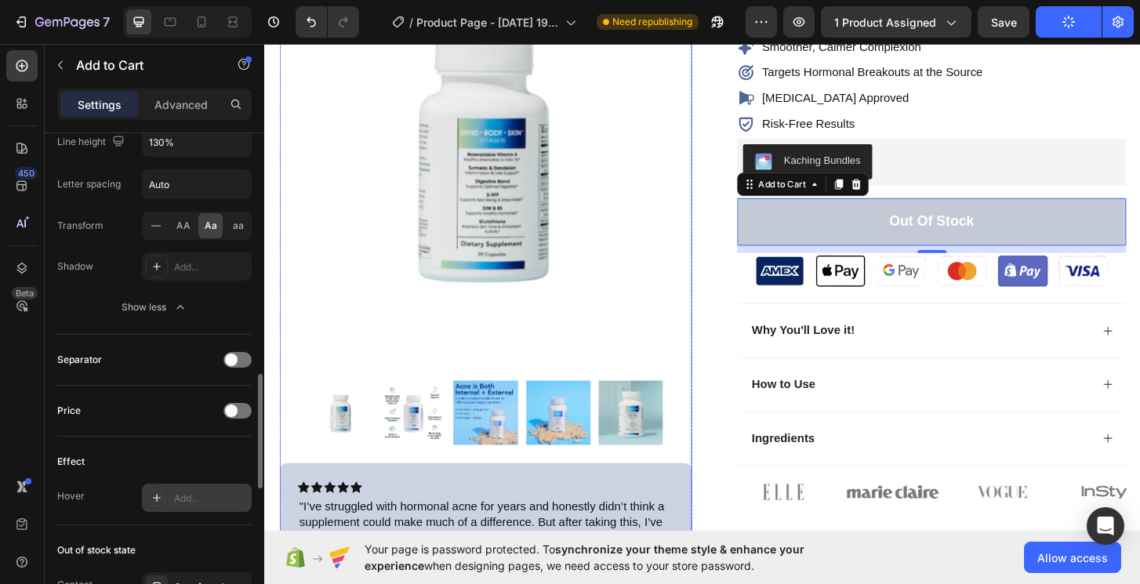
scroll to position [130, 0]
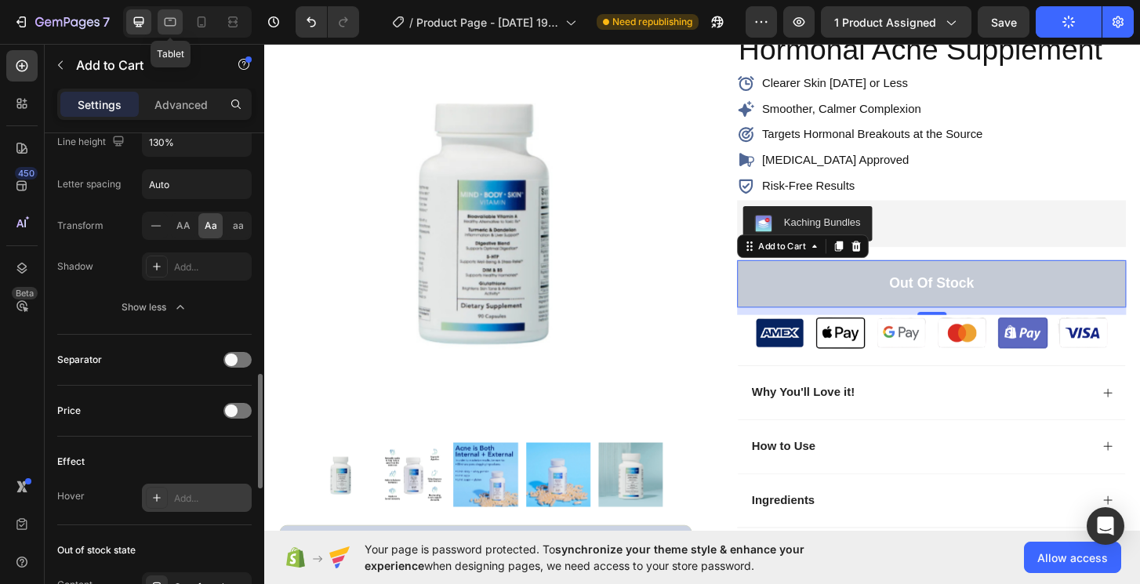
click at [171, 22] on icon at bounding box center [170, 22] width 16 height 16
type input "16"
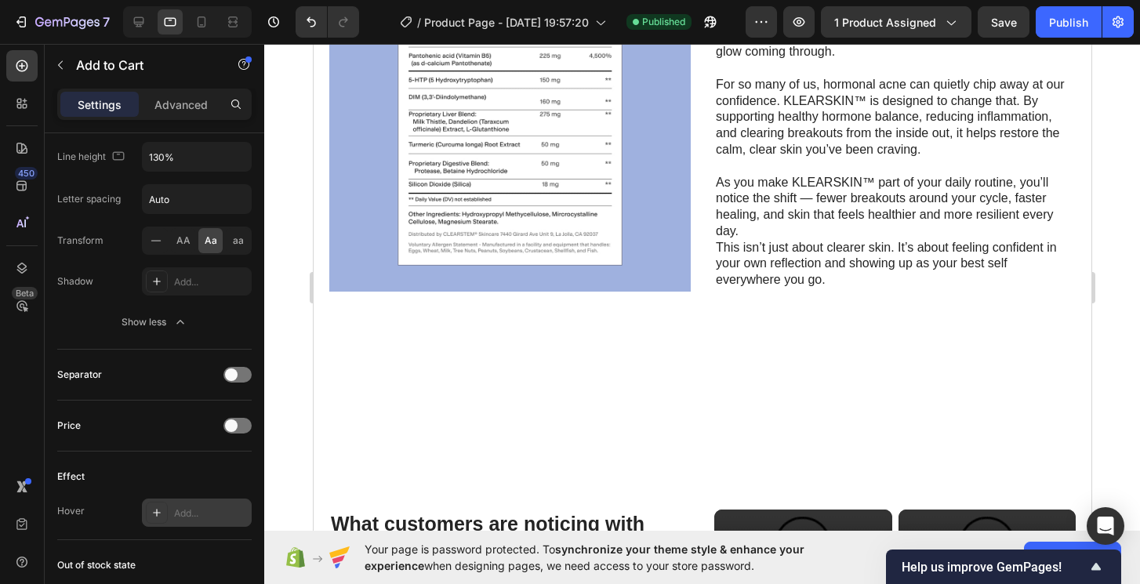
scroll to position [1691, 0]
